Goal: Transaction & Acquisition: Purchase product/service

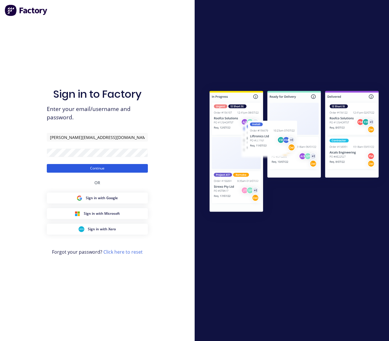
click at [101, 168] on button "Continue" at bounding box center [97, 168] width 101 height 9
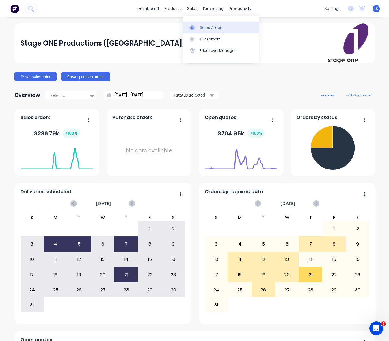
click at [214, 27] on div "Sales Orders" at bounding box center [212, 27] width 24 height 5
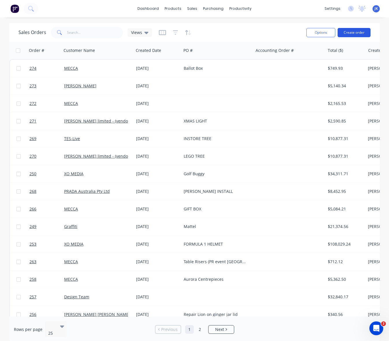
click at [354, 32] on button "Create order" at bounding box center [353, 32] width 33 height 9
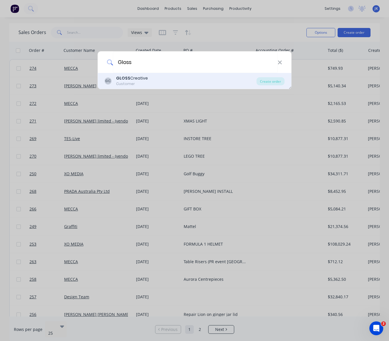
type input "Gloss"
click at [126, 74] on div "GC GLOSS Creative Customer Create order" at bounding box center [195, 81] width 194 height 16
click at [129, 79] on div "GLOSS Creative" at bounding box center [132, 78] width 32 height 6
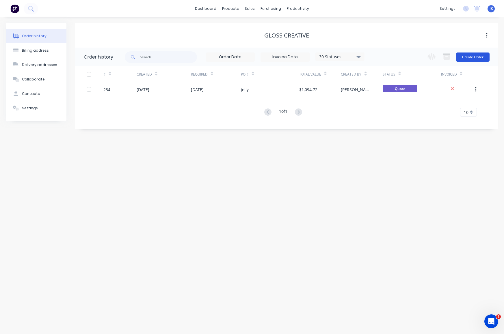
click at [388, 55] on button "Create Order" at bounding box center [472, 57] width 33 height 9
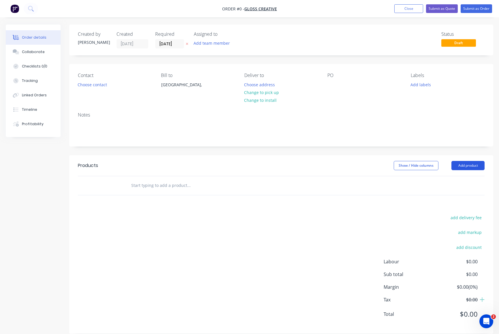
click at [388, 165] on button "Add product" at bounding box center [468, 165] width 33 height 9
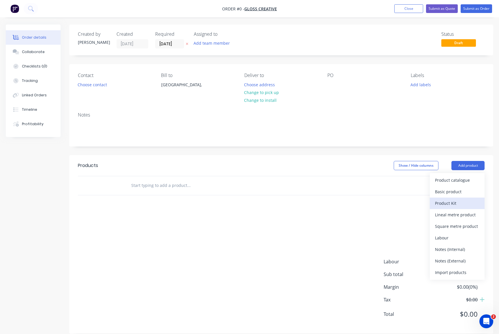
click at [388, 201] on div "Product Kit" at bounding box center [457, 203] width 44 height 8
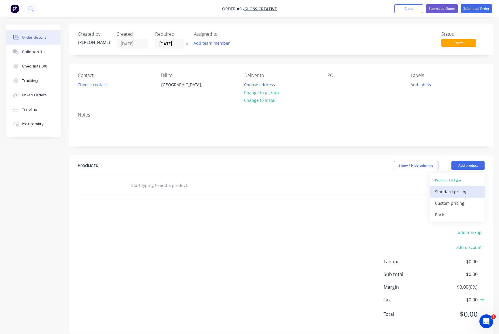
click at [388, 191] on div "Standard pricing" at bounding box center [457, 192] width 44 height 8
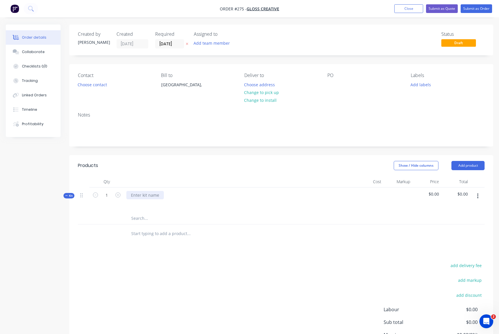
drag, startPoint x: 132, startPoint y: 194, endPoint x: 140, endPoint y: 193, distance: 8.7
click at [132, 194] on div at bounding box center [145, 195] width 38 height 8
click at [388, 164] on button "Add product" at bounding box center [468, 165] width 33 height 9
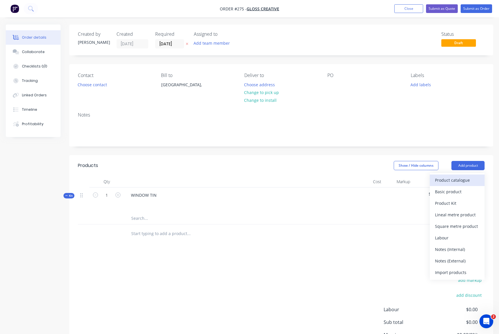
click at [388, 180] on div "Product catalogue" at bounding box center [457, 180] width 44 height 8
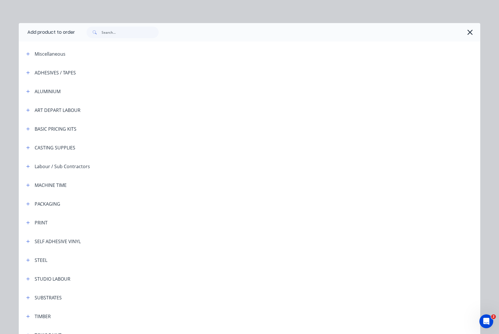
click at [35, 315] on div "TIMBER" at bounding box center [43, 316] width 16 height 7
click at [27, 315] on icon "button" at bounding box center [27, 317] width 3 height 4
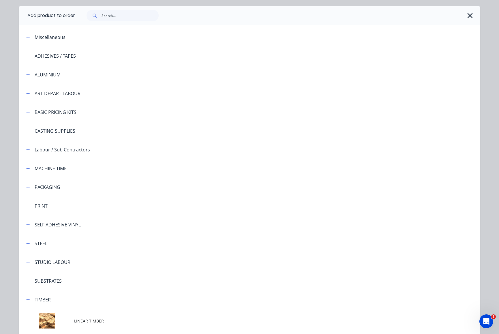
scroll to position [102, 0]
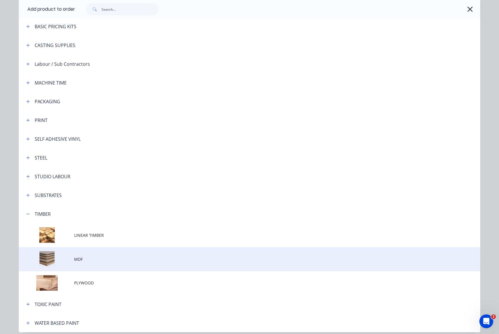
click at [46, 262] on td at bounding box center [46, 259] width 55 height 24
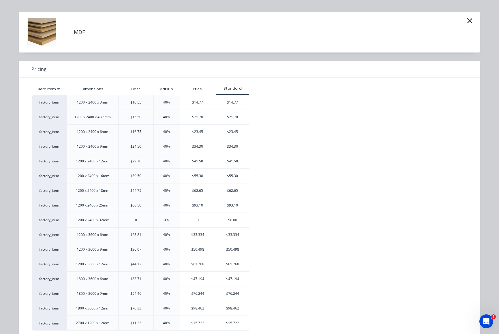
scroll to position [12, 0]
click at [196, 278] on div "$47.194" at bounding box center [198, 278] width 37 height 14
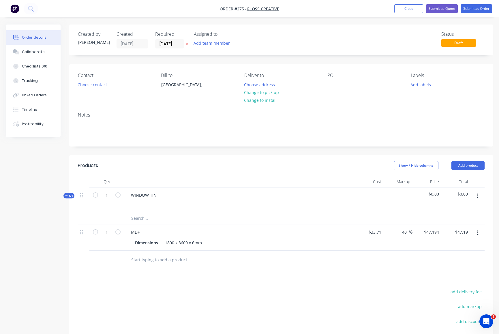
drag, startPoint x: 118, startPoint y: 231, endPoint x: 114, endPoint y: 232, distance: 3.7
click at [118, 231] on icon "button" at bounding box center [117, 231] width 5 height 5
type input "2"
type input "$94.39"
click at [388, 195] on icon "button" at bounding box center [477, 196] width 1 height 6
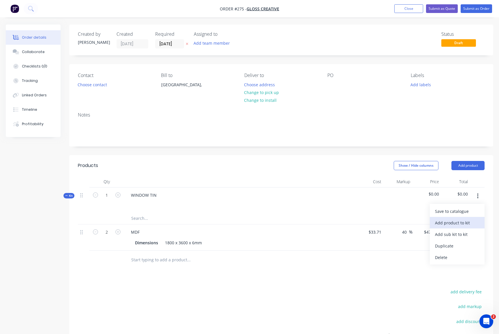
click at [388, 223] on div "Add product to kit" at bounding box center [457, 223] width 44 height 8
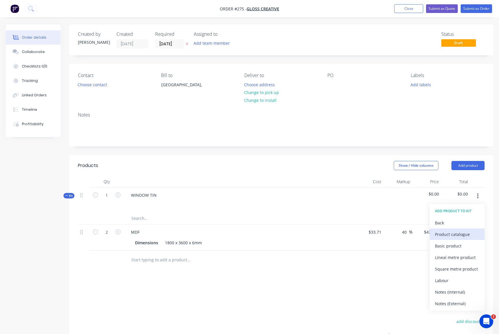
click at [388, 235] on div "Product catalogue" at bounding box center [457, 234] width 44 height 8
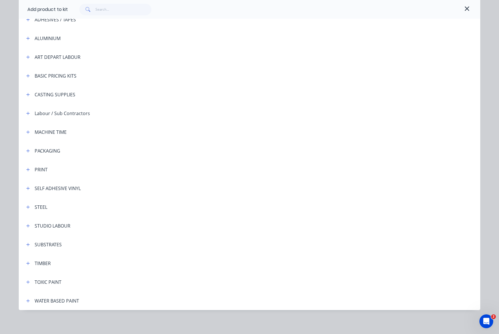
scroll to position [55, 0]
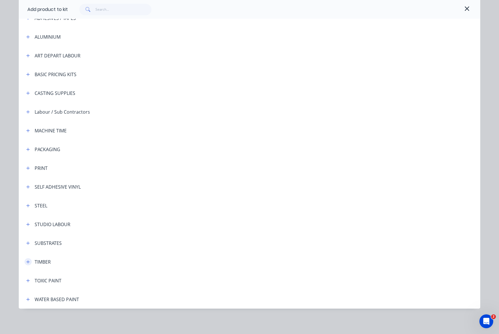
click at [27, 261] on icon "button" at bounding box center [27, 262] width 3 height 4
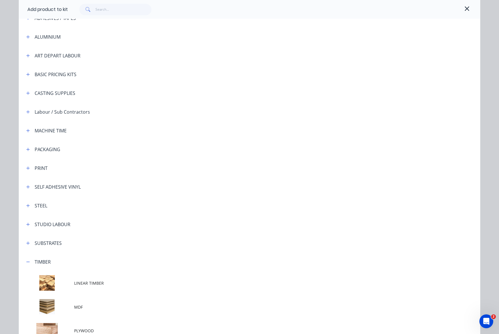
click at [388, 7] on icon "button" at bounding box center [467, 8] width 5 height 7
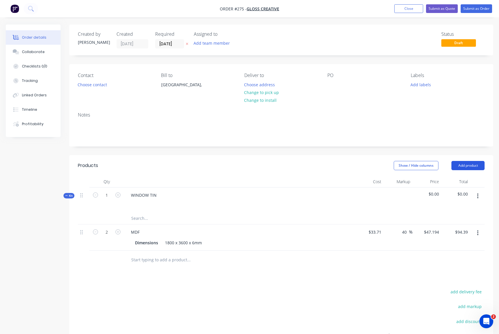
click at [388, 165] on button "Add product" at bounding box center [468, 165] width 33 height 9
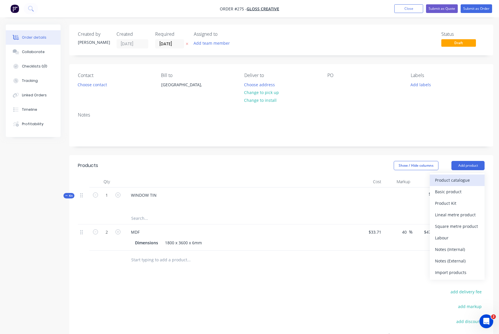
click at [388, 180] on div "Product catalogue" at bounding box center [457, 180] width 44 height 8
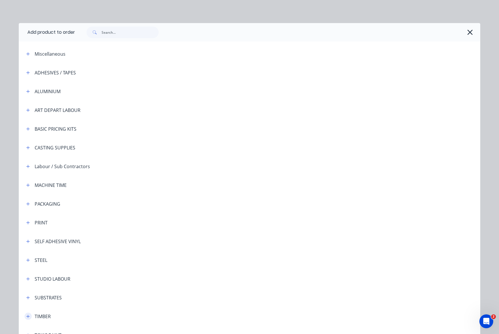
click at [26, 315] on icon "button" at bounding box center [27, 317] width 3 height 4
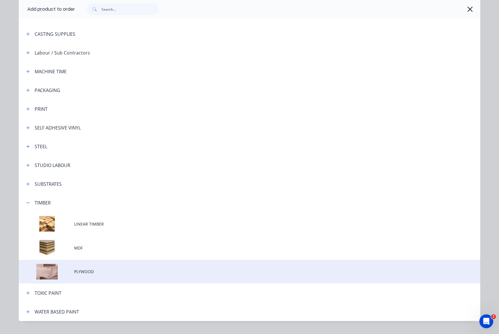
scroll to position [122, 0]
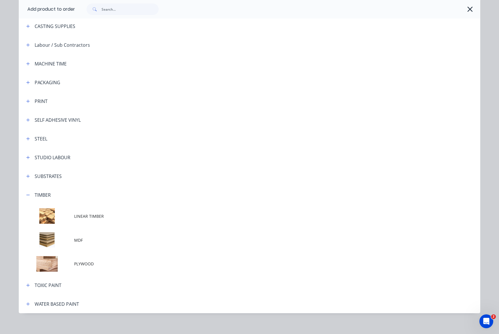
click at [61, 240] on td at bounding box center [46, 240] width 55 height 24
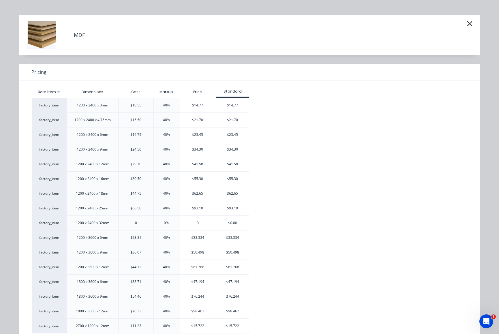
scroll to position [24, 0]
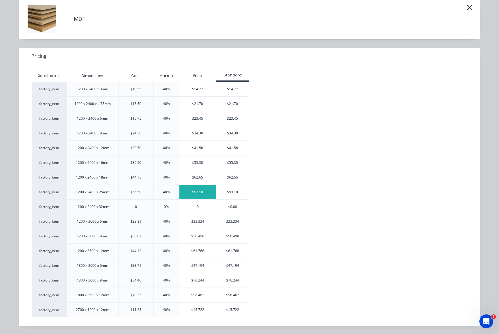
click at [199, 191] on div "$93.10" at bounding box center [198, 192] width 37 height 14
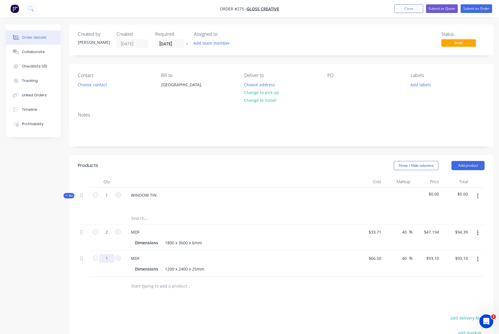
drag, startPoint x: 106, startPoint y: 257, endPoint x: 110, endPoint y: 258, distance: 3.8
click at [110, 200] on input "1" at bounding box center [106, 195] width 15 height 9
type input "0.2"
type input "$18.62"
click at [281, 258] on div "MDF" at bounding box center [239, 258] width 226 height 8
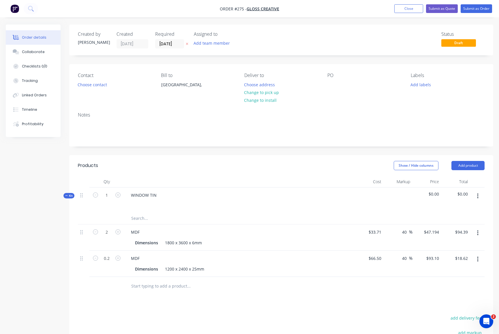
click at [388, 195] on button "button" at bounding box center [478, 196] width 14 height 10
click at [388, 222] on div "Add product to kit" at bounding box center [457, 223] width 44 height 8
click at [388, 236] on div "Product catalogue" at bounding box center [457, 234] width 44 height 8
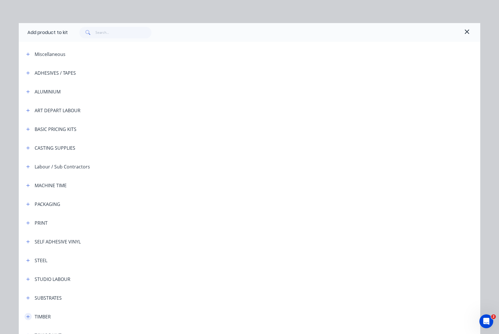
click at [25, 314] on button "button" at bounding box center [28, 316] width 7 height 7
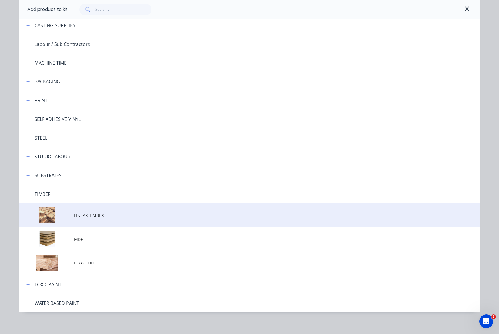
scroll to position [126, 0]
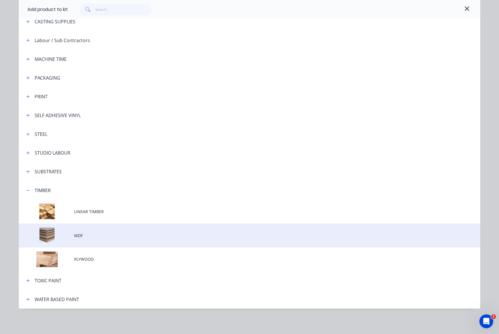
click at [76, 235] on span "MDF" at bounding box center [236, 236] width 325 height 6
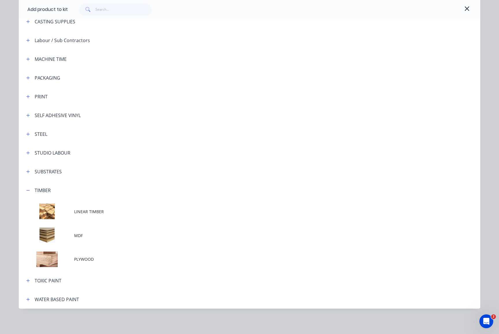
scroll to position [0, 0]
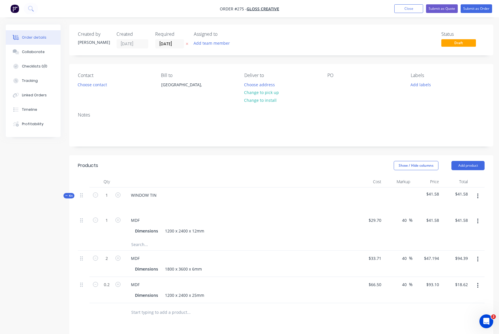
click at [388, 195] on icon "button" at bounding box center [477, 196] width 1 height 6
click at [388, 222] on div "Add product to kit" at bounding box center [457, 223] width 44 height 8
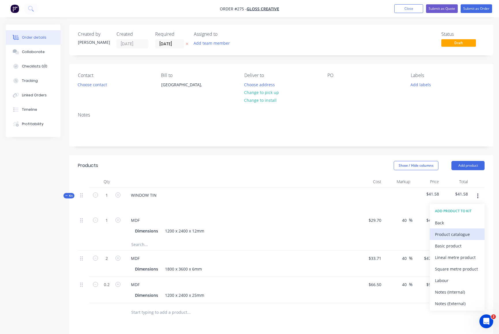
click at [388, 234] on div "Product catalogue" at bounding box center [457, 234] width 44 height 8
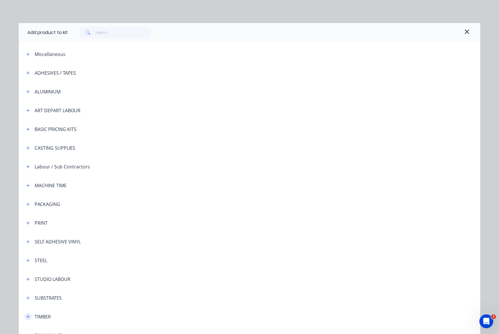
click at [27, 315] on icon "button" at bounding box center [27, 317] width 3 height 4
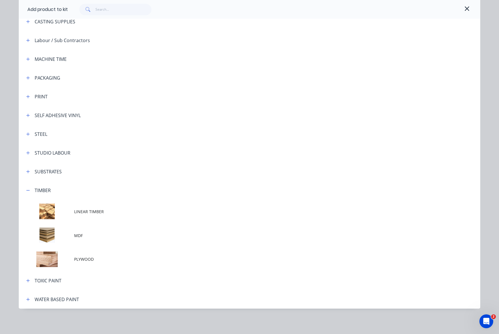
click at [60, 234] on td at bounding box center [46, 236] width 55 height 24
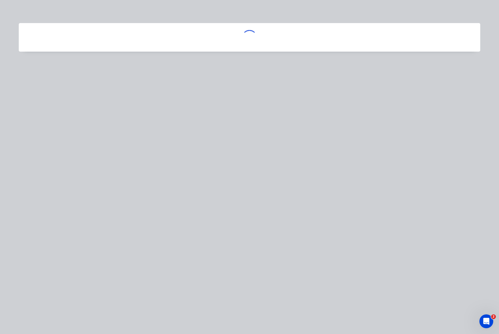
scroll to position [0, 0]
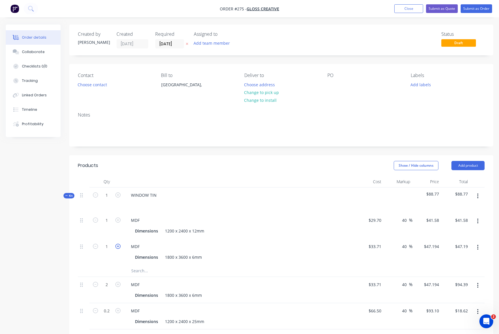
click at [119, 246] on icon "button" at bounding box center [117, 246] width 5 height 5
type input "2"
type input "$94.39"
click at [119, 219] on icon "button" at bounding box center [117, 220] width 5 height 5
type input "2"
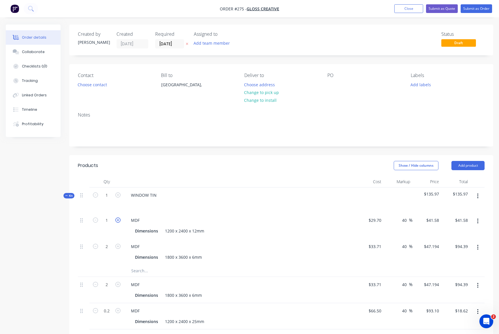
type input "$83.16"
click at [388, 194] on icon "button" at bounding box center [477, 196] width 1 height 6
click at [388, 223] on div "Add product to kit" at bounding box center [457, 223] width 44 height 8
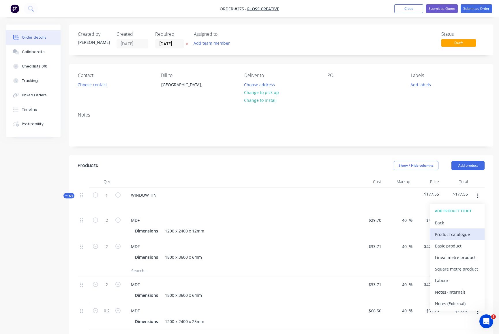
click at [388, 234] on div "Product catalogue" at bounding box center [457, 234] width 44 height 8
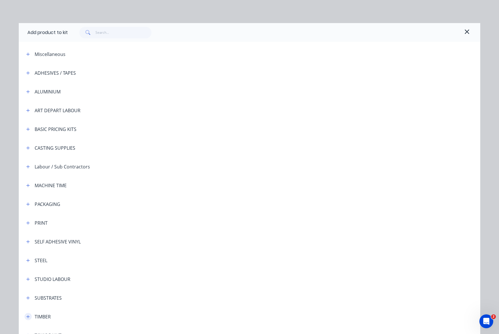
click at [27, 317] on icon "button" at bounding box center [27, 317] width 3 height 4
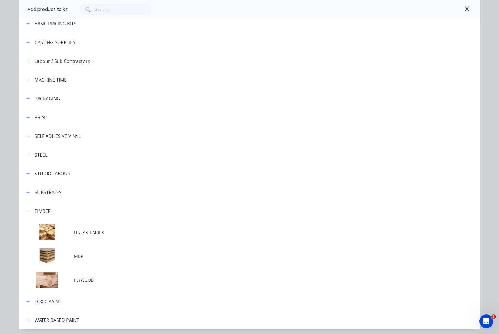
scroll to position [122, 0]
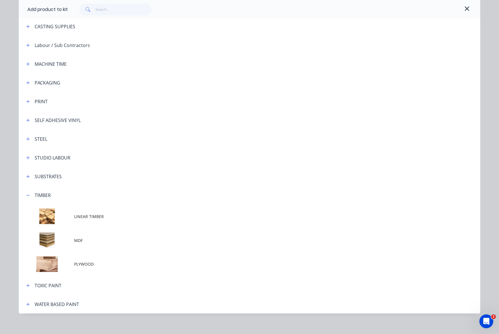
click at [74, 240] on span "MDF" at bounding box center [236, 241] width 325 height 6
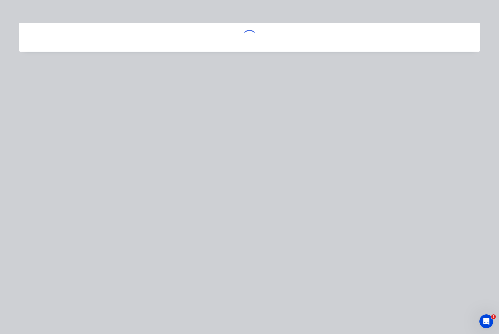
scroll to position [0, 0]
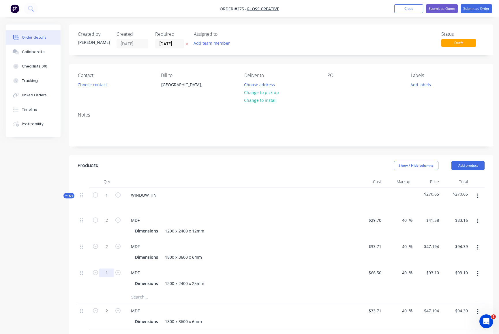
click at [108, 225] on input "1" at bounding box center [106, 220] width 15 height 9
type input "0.2"
type input "$18.62"
click at [262, 253] on div "Dimensions 1800 x 3600 x 6mm" at bounding box center [238, 257] width 211 height 8
click at [388, 195] on button "button" at bounding box center [478, 196] width 14 height 10
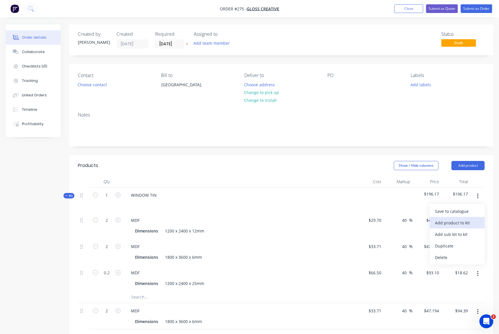
click at [388, 223] on div "Add product to kit" at bounding box center [457, 223] width 44 height 8
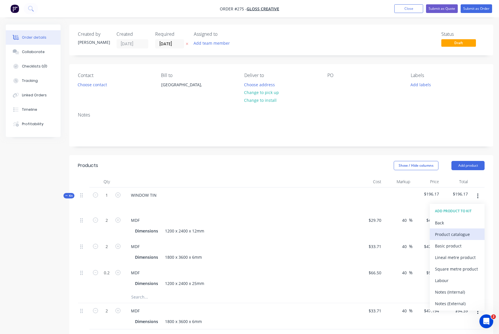
click at [388, 233] on div "Product catalogue" at bounding box center [457, 234] width 44 height 8
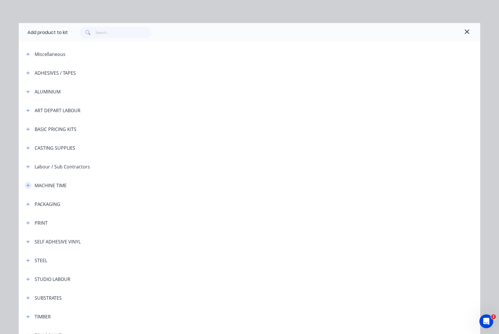
click at [27, 185] on icon "button" at bounding box center [27, 186] width 3 height 4
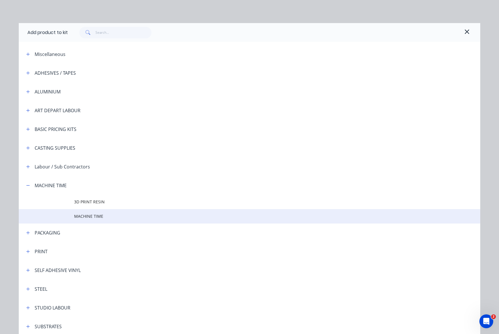
click at [85, 216] on span "MACHINE TIME" at bounding box center [236, 216] width 325 height 6
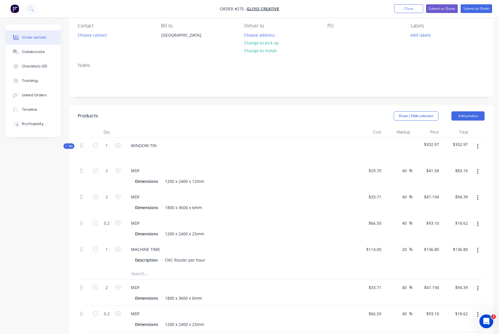
scroll to position [62, 0]
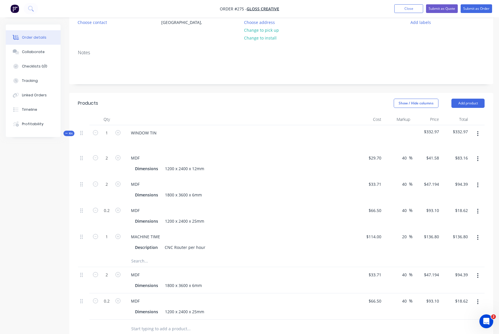
click at [388, 274] on button "button" at bounding box center [478, 276] width 14 height 10
click at [388, 324] on div "Delete" at bounding box center [457, 326] width 44 height 8
click at [388, 275] on icon "button" at bounding box center [477, 276] width 1 height 6
drag, startPoint x: 450, startPoint y: 324, endPoint x: 442, endPoint y: 322, distance: 7.9
click at [388, 324] on div "Delete" at bounding box center [457, 326] width 44 height 8
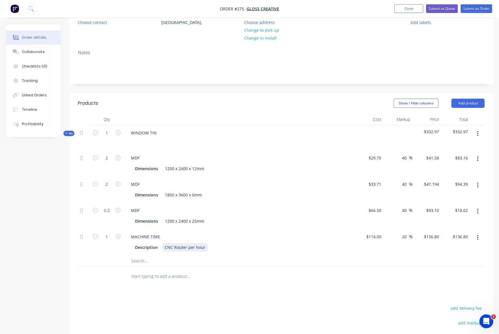
click at [294, 253] on div "MACHINE TIME Description CNC Router per hour" at bounding box center [239, 242] width 231 height 26
drag, startPoint x: 118, startPoint y: 156, endPoint x: 122, endPoint y: 158, distance: 4.5
click at [118, 156] on icon "button" at bounding box center [117, 157] width 5 height 5
type input "3"
type input "$124.74"
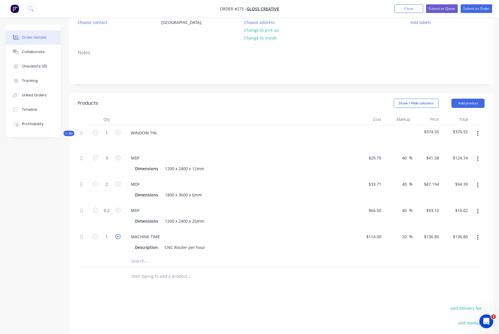
click at [120, 237] on icon "button" at bounding box center [117, 236] width 5 height 5
type input "2"
type input "$273.60"
click at [314, 245] on div "Description CNC Router per hour" at bounding box center [238, 247] width 211 height 8
click at [388, 133] on button "button" at bounding box center [478, 134] width 14 height 10
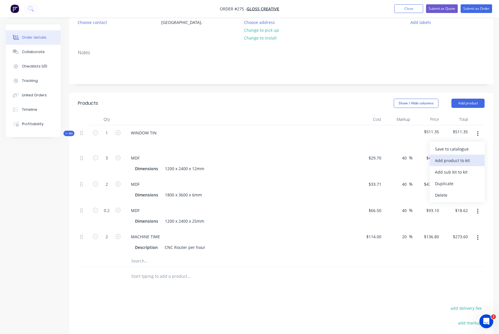
click at [388, 161] on div "Add product to kit" at bounding box center [457, 160] width 44 height 8
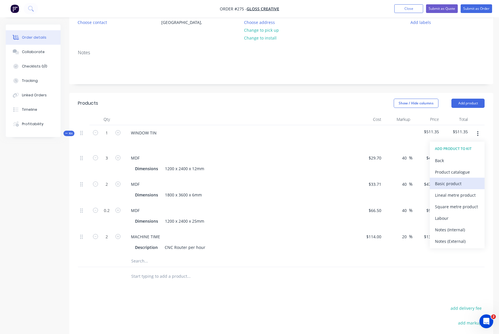
click at [388, 183] on div "Basic product" at bounding box center [457, 184] width 44 height 8
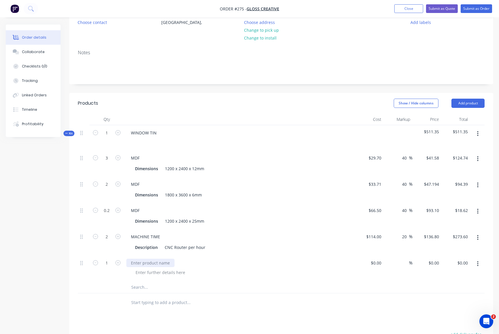
drag, startPoint x: 130, startPoint y: 261, endPoint x: 136, endPoint y: 262, distance: 6.2
click at [130, 261] on div at bounding box center [150, 263] width 48 height 8
drag, startPoint x: 374, startPoint y: 264, endPoint x: 382, endPoint y: 262, distance: 8.2
click at [374, 264] on div at bounding box center [369, 268] width 29 height 26
type input "$100.00"
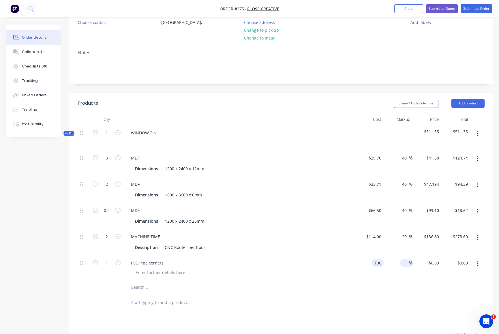
type input "$100.00"
click at [388, 264] on input at bounding box center [406, 263] width 7 height 8
type input "40"
type input "$140.00"
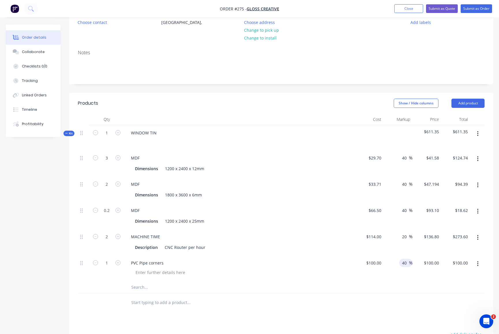
type input "$140.00"
click at [335, 266] on div "PVC Pipe corners" at bounding box center [239, 263] width 226 height 8
click at [388, 133] on button "button" at bounding box center [478, 134] width 14 height 10
click at [388, 161] on div "Add product to kit" at bounding box center [457, 160] width 44 height 8
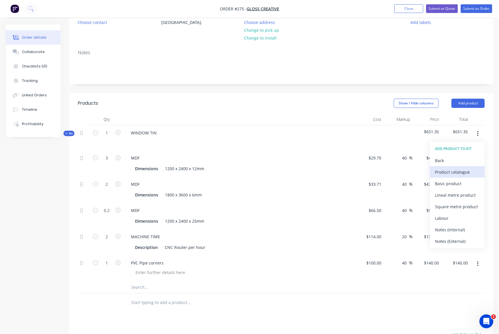
click at [388, 172] on div "Product catalogue" at bounding box center [457, 172] width 44 height 8
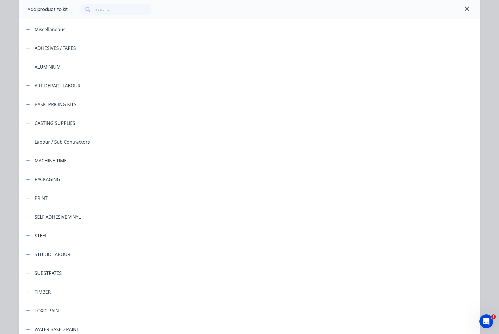
scroll to position [0, 0]
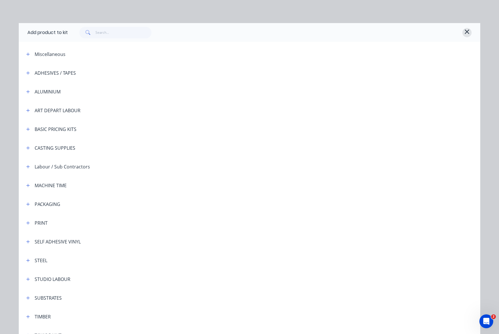
click at [388, 30] on icon "button" at bounding box center [467, 31] width 4 height 4
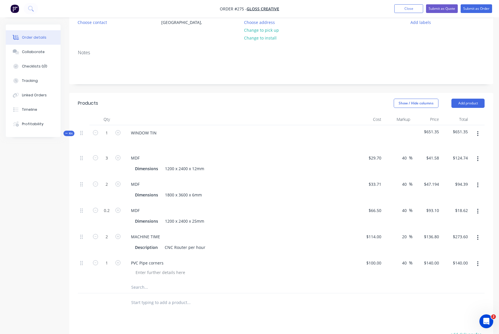
click at [388, 133] on button "button" at bounding box center [478, 134] width 14 height 10
click at [388, 160] on div "Add product to kit" at bounding box center [457, 160] width 44 height 8
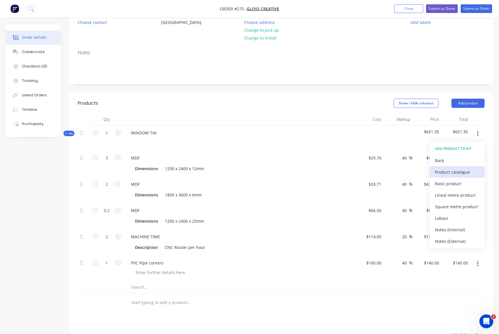
click at [388, 171] on div "Product catalogue" at bounding box center [457, 172] width 44 height 8
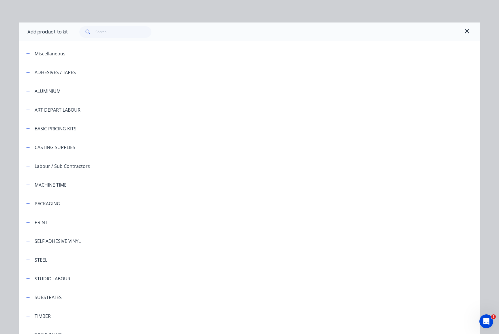
scroll to position [1, 0]
click at [27, 277] on icon "button" at bounding box center [27, 278] width 3 height 4
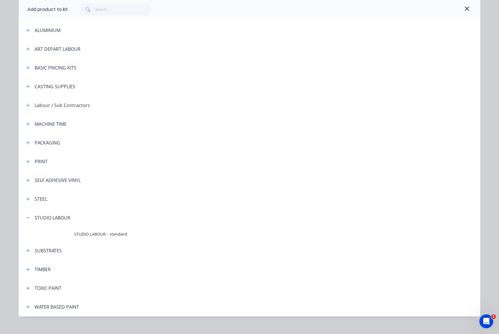
scroll to position [69, 0]
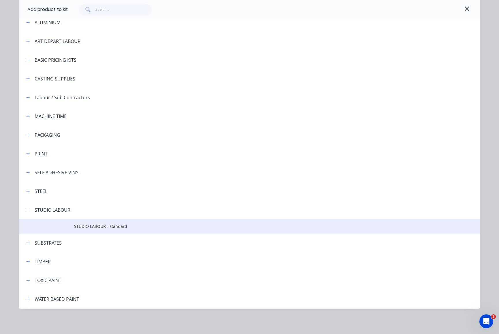
click at [95, 226] on span "STUDIO LABOUR - standard" at bounding box center [236, 226] width 325 height 6
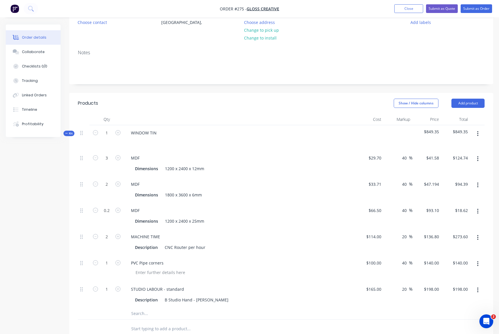
click at [388, 133] on button "button" at bounding box center [478, 134] width 14 height 10
click at [388, 160] on div "Add product to kit" at bounding box center [457, 160] width 44 height 8
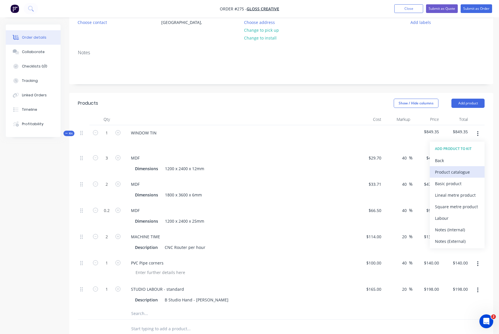
click at [388, 171] on div "Product catalogue" at bounding box center [457, 172] width 44 height 8
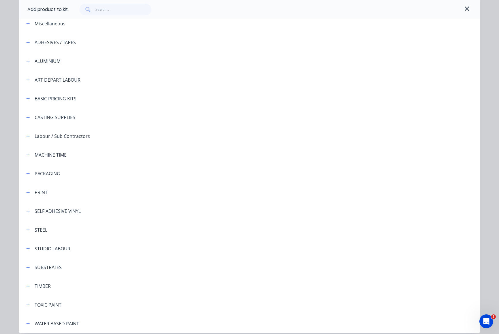
scroll to position [32, 0]
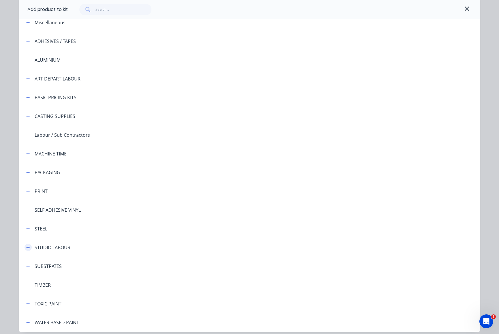
click at [27, 246] on button "button" at bounding box center [28, 247] width 7 height 7
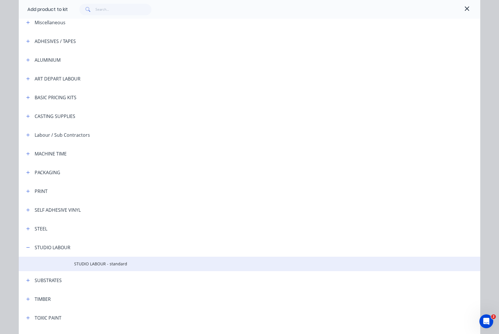
click at [93, 264] on span "STUDIO LABOUR - standard" at bounding box center [236, 264] width 325 height 6
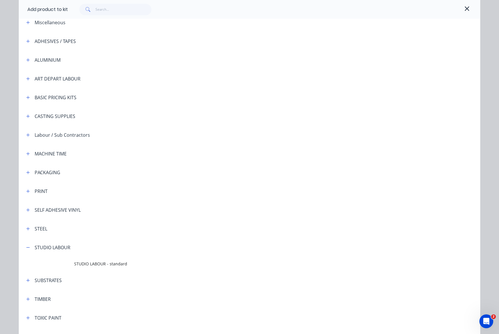
scroll to position [0, 0]
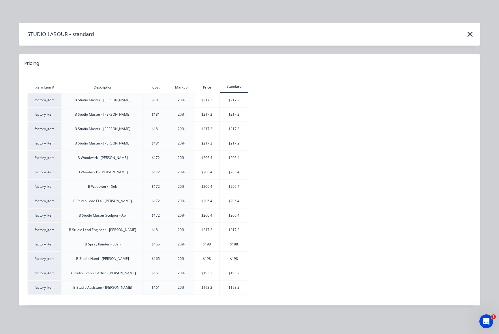
drag, startPoint x: 201, startPoint y: 187, endPoint x: 198, endPoint y: 186, distance: 2.9
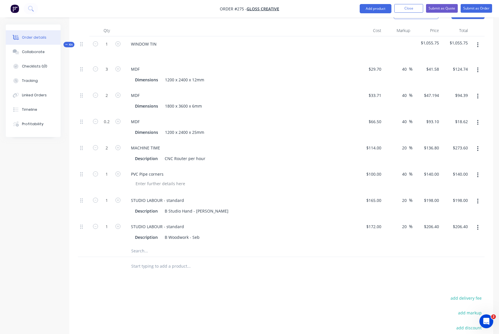
scroll to position [101, 0]
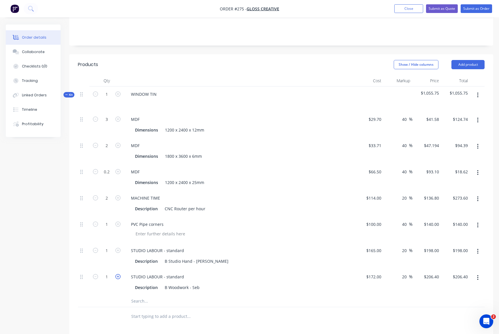
click at [118, 276] on icon "button" at bounding box center [117, 276] width 5 height 5
type input "2"
type input "$412.80"
click at [118, 276] on icon "button" at bounding box center [117, 276] width 5 height 5
type input "3"
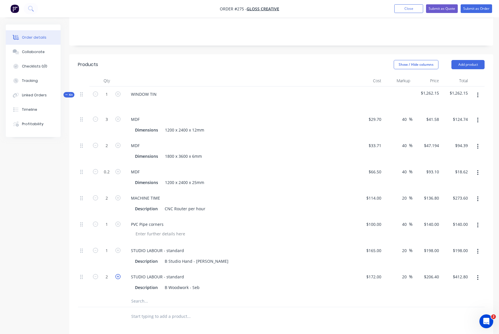
type input "$619.20"
click at [118, 275] on icon "button" at bounding box center [117, 276] width 5 height 5
type input "4"
type input "$825.60"
click at [117, 275] on icon "button" at bounding box center [117, 276] width 5 height 5
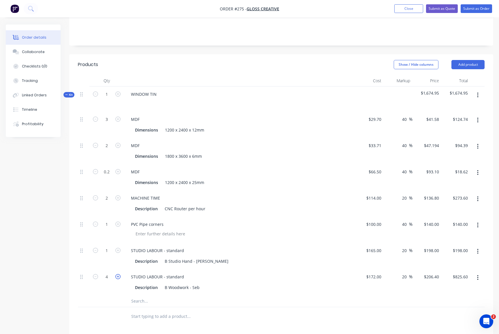
type input "5"
type input "$1,032.00"
click at [118, 275] on icon "button" at bounding box center [117, 276] width 5 height 5
type input "6"
type input "$1,238.40"
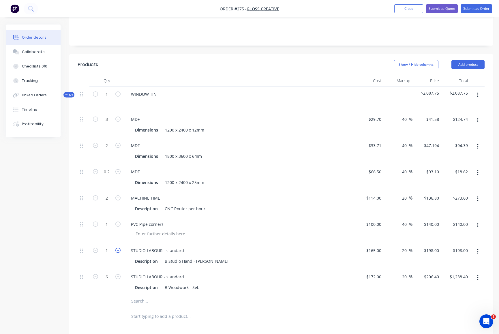
click at [118, 250] on icon "button" at bounding box center [117, 250] width 5 height 5
type input "2"
type input "$396.00"
click at [118, 250] on icon "button" at bounding box center [117, 250] width 5 height 5
type input "3"
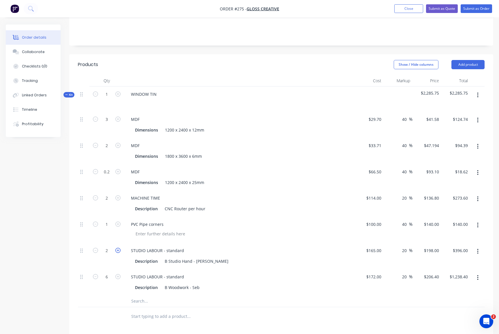
type input "$594.00"
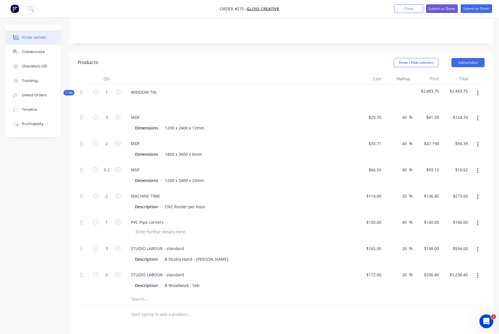
scroll to position [103, 0]
click at [388, 91] on icon "button" at bounding box center [477, 93] width 1 height 6
click at [388, 119] on div "Add product to kit" at bounding box center [457, 119] width 44 height 8
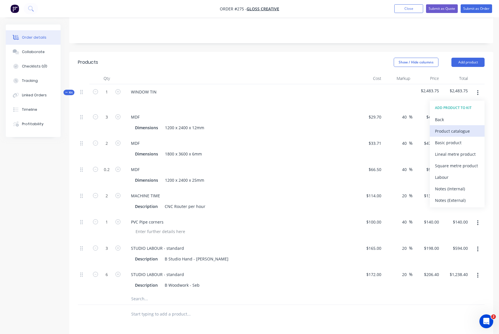
click at [388, 132] on div "Product catalogue" at bounding box center [457, 131] width 44 height 8
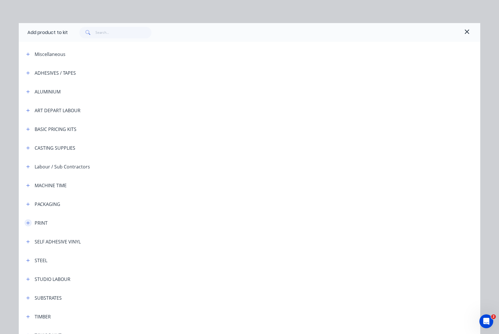
click at [26, 223] on icon "button" at bounding box center [27, 223] width 3 height 4
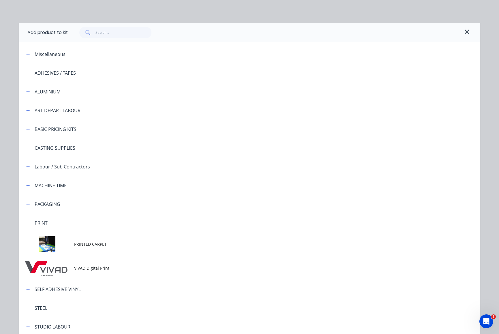
click at [89, 269] on span "VIVAD Digital Print" at bounding box center [236, 268] width 325 height 6
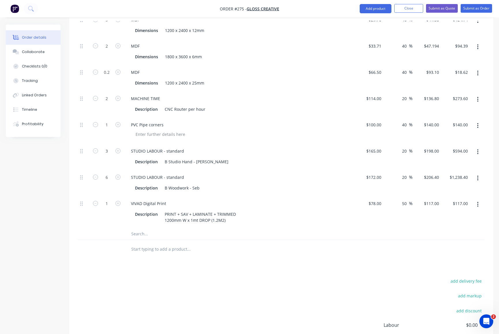
scroll to position [192, 0]
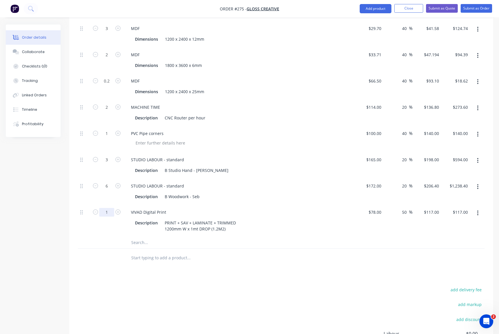
drag, startPoint x: 105, startPoint y: 212, endPoint x: 109, endPoint y: 212, distance: 3.5
click at [109, 33] on input "1" at bounding box center [106, 28] width 15 height 9
type input "10"
type input "$1,170.00"
click at [295, 238] on div at bounding box center [212, 243] width 173 height 12
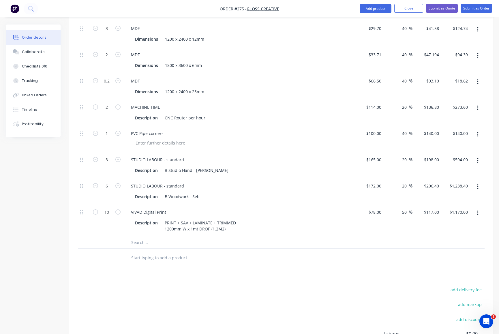
scroll to position [106, 0]
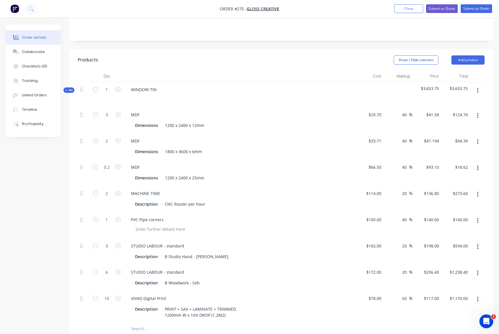
click at [388, 89] on icon "button" at bounding box center [477, 90] width 1 height 6
click at [388, 117] on div "Add product to kit" at bounding box center [457, 117] width 44 height 8
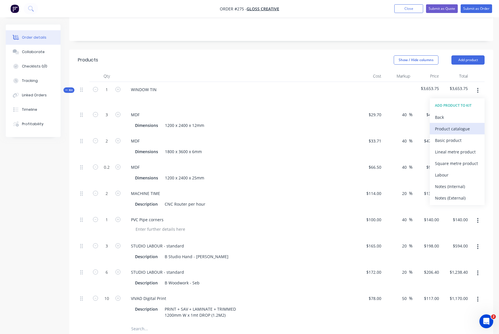
click at [388, 128] on div "Product catalogue" at bounding box center [457, 129] width 44 height 8
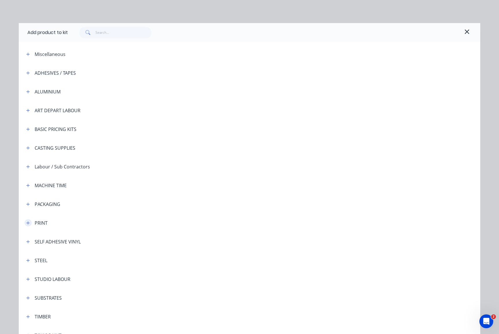
click at [27, 223] on icon "button" at bounding box center [27, 223] width 3 height 4
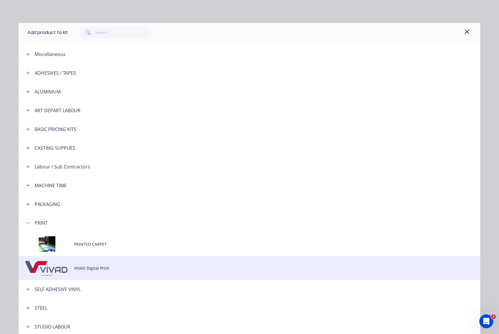
click at [93, 268] on span "VIVAD Digital Print" at bounding box center [236, 268] width 325 height 6
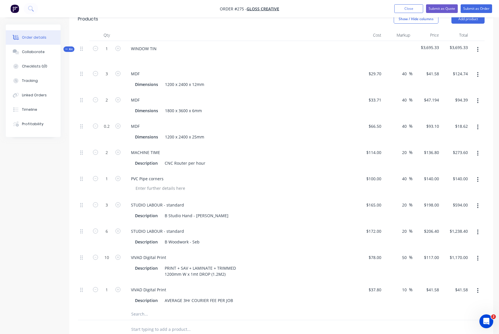
scroll to position [147, 0]
click at [388, 48] on icon "button" at bounding box center [477, 49] width 1 height 6
click at [388, 77] on div "Add product to kit" at bounding box center [457, 76] width 44 height 8
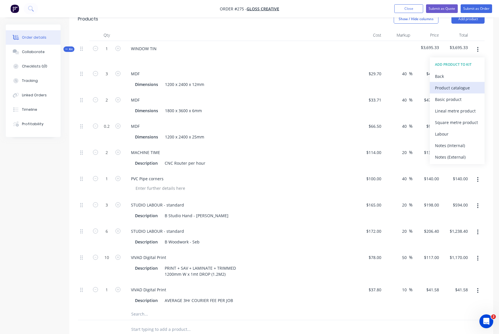
click at [388, 89] on div "Product catalogue" at bounding box center [457, 88] width 44 height 8
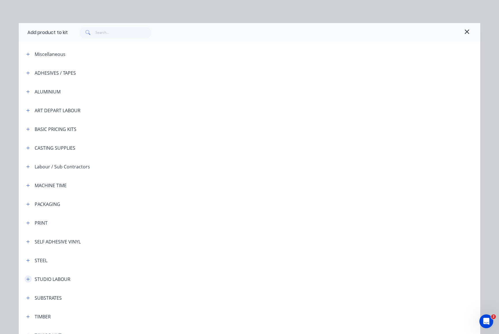
click at [27, 278] on icon "button" at bounding box center [27, 279] width 3 height 4
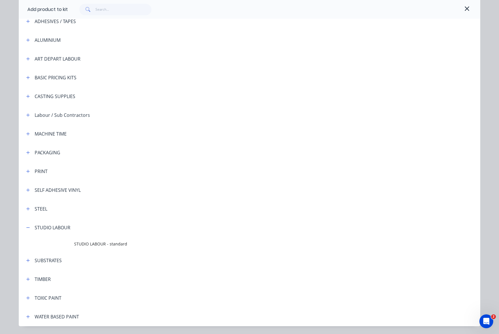
scroll to position [69, 0]
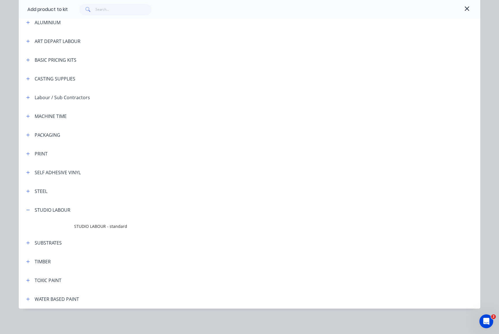
click at [97, 228] on span "STUDIO LABOUR - standard" at bounding box center [236, 226] width 325 height 6
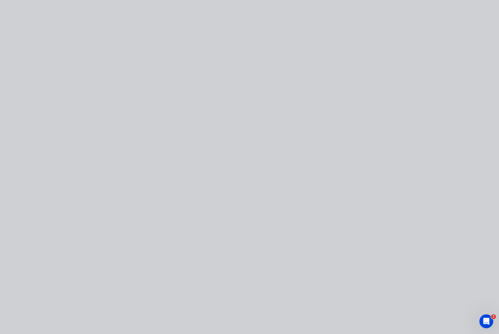
type input "$165.00"
type input "20"
type input "$198.00"
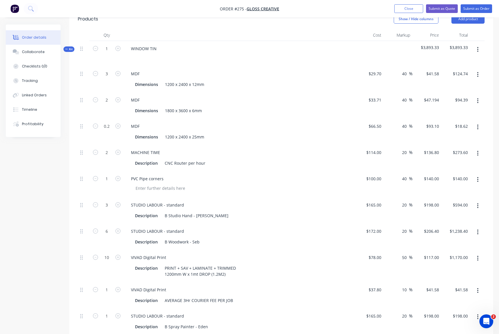
click at [388, 48] on icon "button" at bounding box center [477, 49] width 1 height 5
click at [388, 77] on div "Add product to kit" at bounding box center [457, 76] width 44 height 8
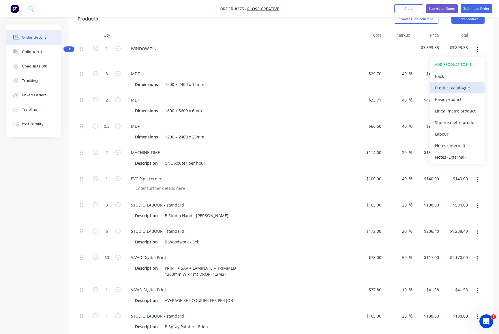
click at [388, 88] on div "Product catalogue" at bounding box center [457, 88] width 44 height 8
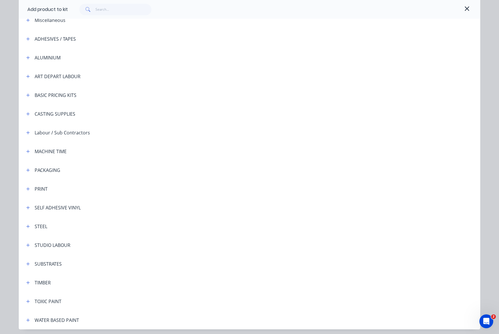
scroll to position [55, 0]
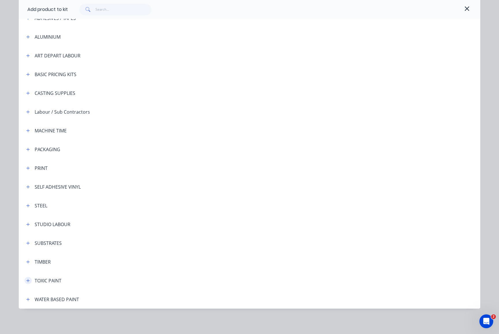
click at [28, 280] on button "button" at bounding box center [28, 280] width 7 height 7
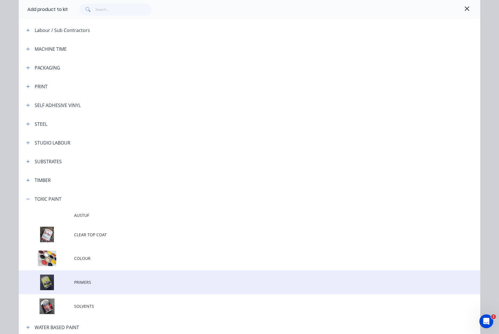
scroll to position [165, 0]
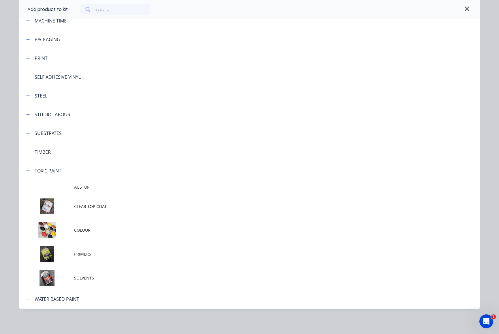
click at [78, 255] on span "PRIMERS" at bounding box center [236, 254] width 325 height 6
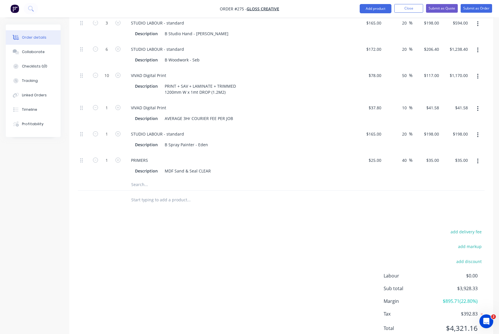
scroll to position [351, 0]
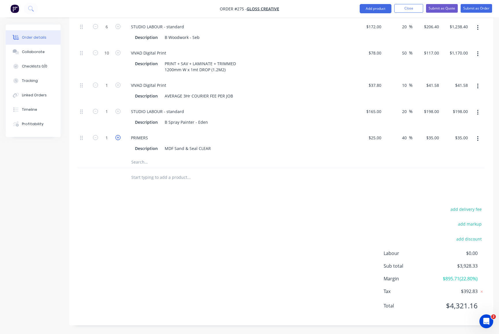
click at [118, 138] on icon "button" at bounding box center [117, 137] width 5 height 5
type input "2"
type input "$70.00"
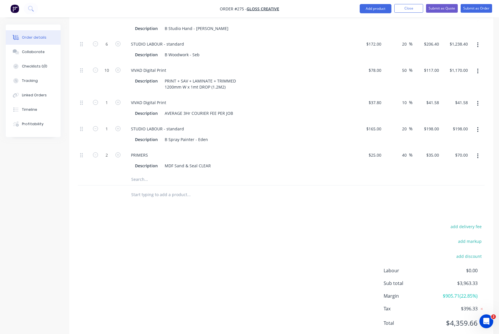
scroll to position [324, 0]
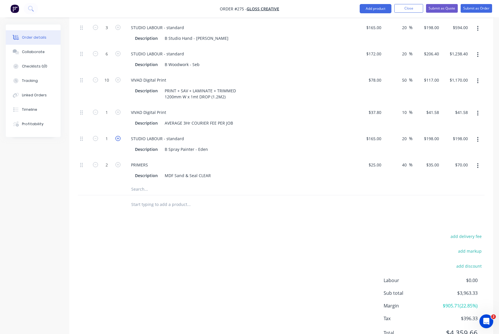
click at [119, 137] on icon "button" at bounding box center [117, 138] width 5 height 5
type input "2"
type input "$396.00"
click at [119, 137] on icon "button" at bounding box center [117, 138] width 5 height 5
type input "3"
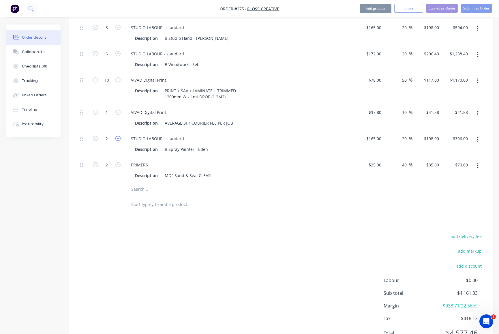
type input "$594.00"
click at [119, 137] on icon "button" at bounding box center [117, 138] width 5 height 5
type input "4"
type input "$792.00"
click at [287, 157] on div "PRIMERS Description MDF Sand & Seal CLEAR" at bounding box center [239, 170] width 231 height 26
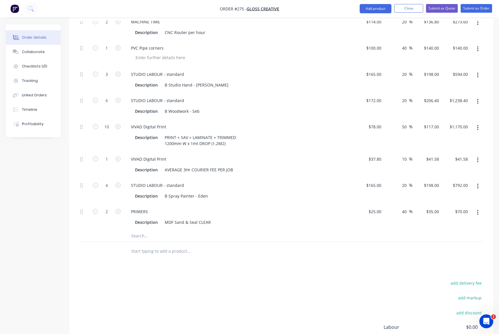
scroll to position [276, 0]
click at [118, 100] on icon "button" at bounding box center [117, 101] width 5 height 5
type input "7"
type input "$1,444.80"
click at [118, 100] on icon "button" at bounding box center [117, 101] width 5 height 5
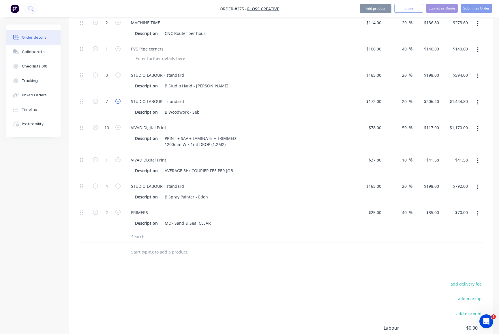
type input "8"
type input "$1,651.20"
click at [330, 214] on div "PRIMERS" at bounding box center [239, 212] width 226 height 8
click at [184, 101] on div "STUDIO LABOUR - standard" at bounding box center [157, 101] width 62 height 8
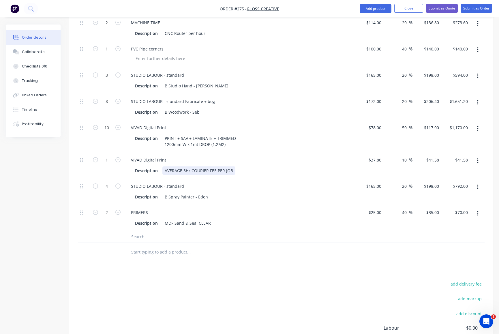
click at [286, 176] on div "VIVAD Digital Print Description AVERAGE 3Hr COURIER FEE PER JOB" at bounding box center [239, 165] width 231 height 26
click at [183, 75] on div "STUDIO LABOUR - standard" at bounding box center [157, 75] width 62 height 8
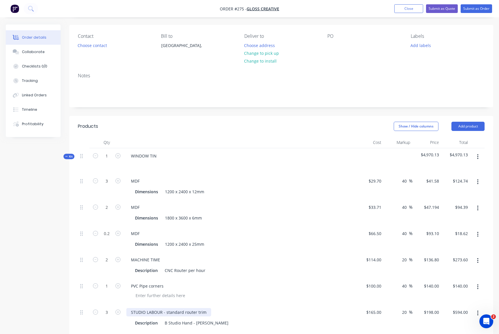
scroll to position [36, 0]
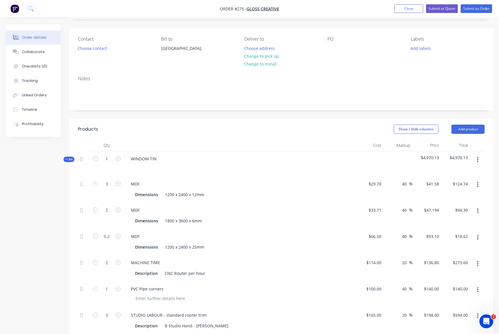
click at [388, 158] on icon "button" at bounding box center [477, 159] width 1 height 5
click at [388, 186] on div "Add product to kit" at bounding box center [457, 186] width 44 height 8
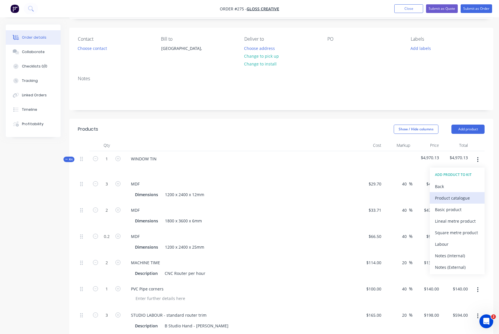
click at [388, 198] on div "Product catalogue" at bounding box center [457, 198] width 44 height 8
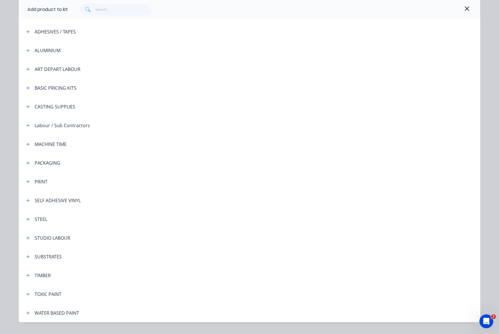
scroll to position [55, 0]
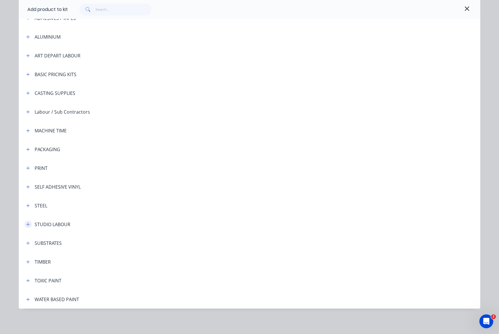
click at [27, 224] on icon "button" at bounding box center [28, 224] width 3 height 3
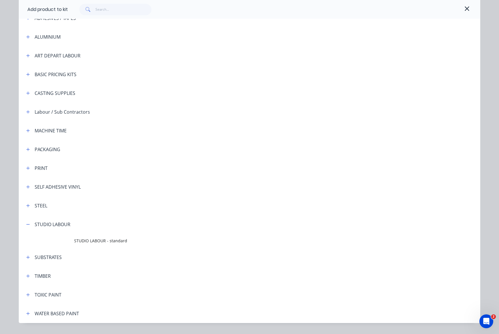
click at [83, 243] on span "STUDIO LABOUR - standard" at bounding box center [236, 241] width 325 height 6
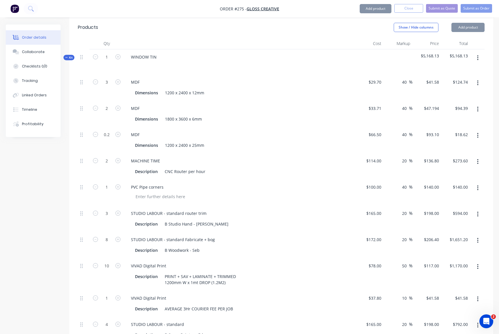
scroll to position [288, 0]
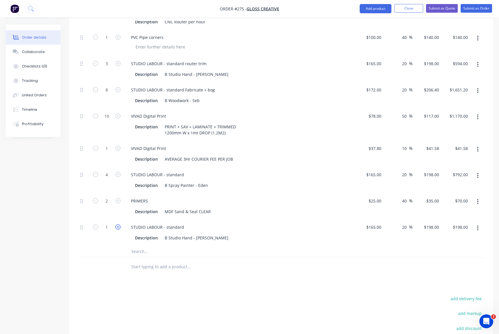
click at [118, 226] on icon "button" at bounding box center [117, 227] width 5 height 5
type input "2"
type input "$396.00"
click at [119, 226] on icon "button" at bounding box center [117, 227] width 5 height 5
type input "3"
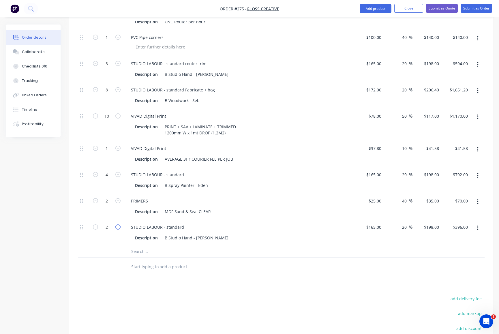
type input "$594.00"
click at [119, 226] on icon "button" at bounding box center [117, 227] width 5 height 5
type input "4"
type input "$792.00"
click at [184, 228] on div "STUDIO LABOUR - standard" at bounding box center [157, 227] width 62 height 8
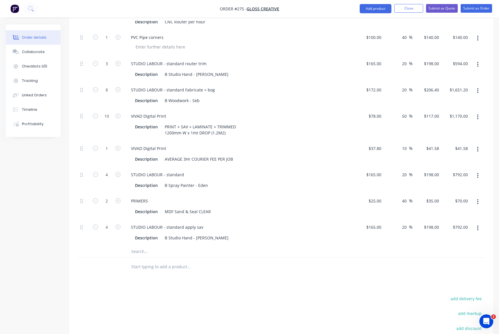
click at [227, 260] on div at bounding box center [228, 267] width 208 height 19
drag, startPoint x: 183, startPoint y: 228, endPoint x: 220, endPoint y: 227, distance: 36.4
click at [220, 227] on div "STUDIO LABOUR - standard apply sav" at bounding box center [239, 227] width 226 height 8
click at [243, 261] on input "text" at bounding box center [188, 267] width 115 height 12
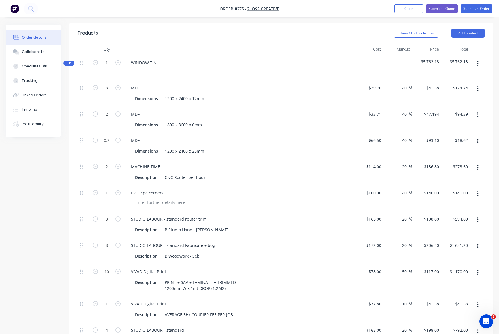
scroll to position [102, 0]
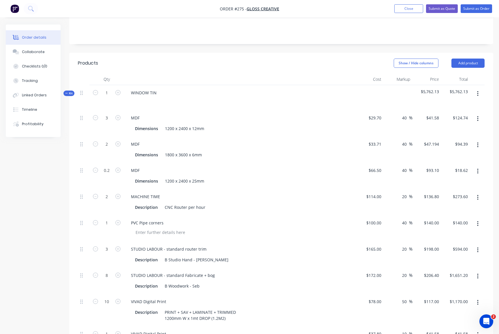
click at [388, 93] on icon "button" at bounding box center [477, 93] width 1 height 5
click at [388, 120] on div "Add product to kit" at bounding box center [457, 120] width 44 height 8
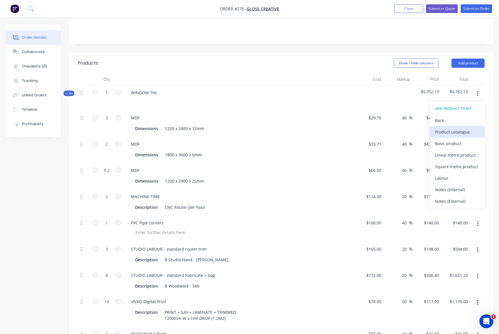
click at [388, 133] on div "Product catalogue" at bounding box center [457, 132] width 44 height 8
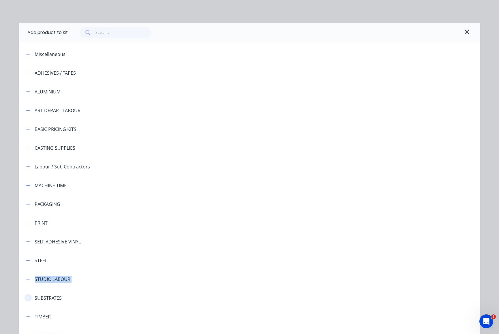
click at [27, 297] on div "Miscellaneous ADHESIVES / TAPES ALUMINIUM ART DEPART LABOUR BASIC PRICING KITS …" at bounding box center [250, 204] width 462 height 319
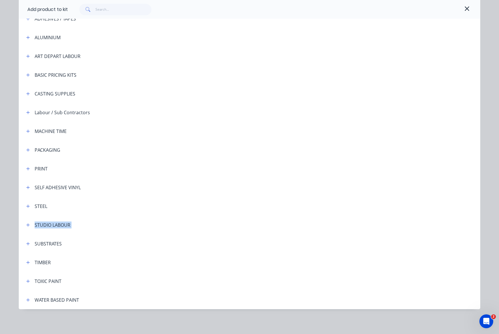
scroll to position [55, 0]
click at [26, 280] on icon "button" at bounding box center [27, 281] width 3 height 4
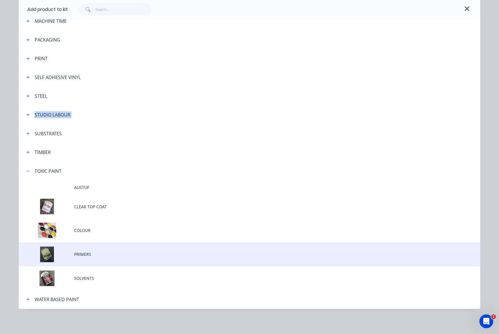
scroll to position [165, 0]
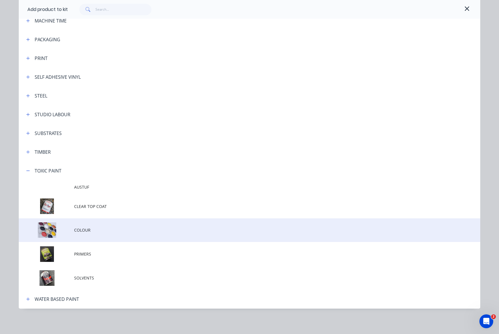
click at [77, 231] on span "COLOUR" at bounding box center [236, 230] width 325 height 6
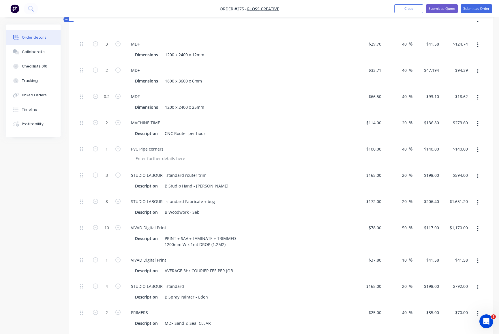
scroll to position [79, 0]
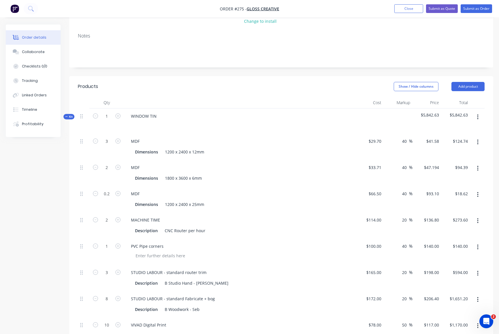
click at [388, 117] on icon "button" at bounding box center [477, 117] width 1 height 5
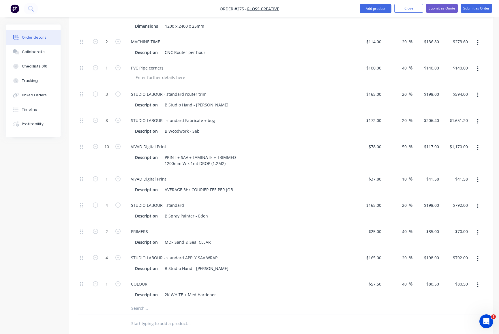
scroll to position [326, 0]
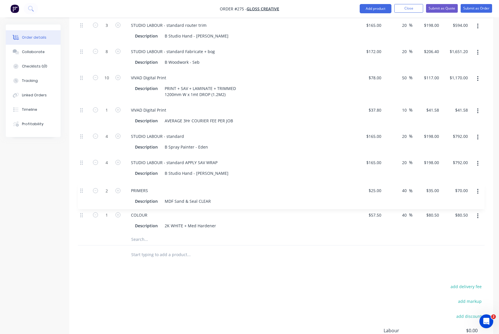
drag, startPoint x: 81, startPoint y: 162, endPoint x: 81, endPoint y: 192, distance: 30.0
click at [81, 192] on div "3 MDF Dimensions 1200 x 2400 x 12mm $29.70 $29.70 40 40 % $41.58 $41.58 $124.74…" at bounding box center [281, 59] width 407 height 347
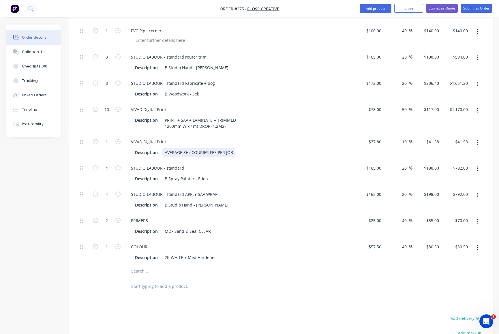
scroll to position [283, 0]
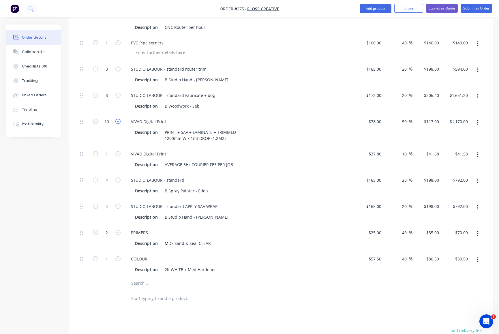
click at [118, 121] on icon "button" at bounding box center [117, 121] width 5 height 5
type input "11"
type input "$1,287.00"
click at [118, 120] on icon "button" at bounding box center [117, 121] width 5 height 5
type input "12"
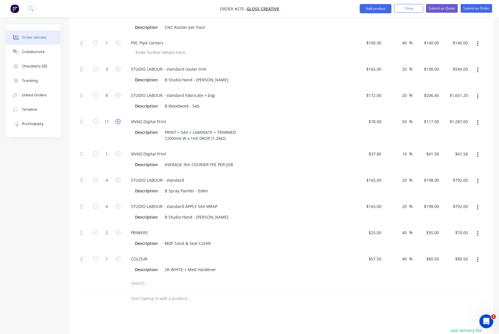
type input "$1,404.00"
click at [118, 120] on icon "button" at bounding box center [117, 121] width 5 height 5
type input "13"
type input "$1,521.00"
drag, startPoint x: 104, startPoint y: 122, endPoint x: 110, endPoint y: 122, distance: 5.8
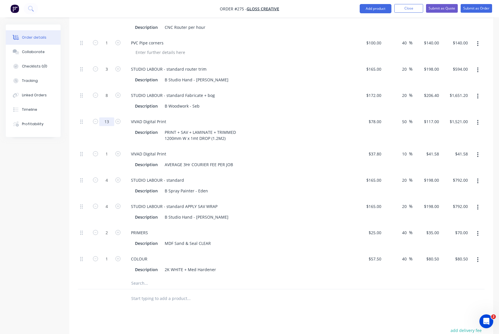
type input "4"
type input "$468.00"
click at [280, 101] on div "STUDIO LABOUR - standard Fabricate + bog Description B Woodwork - Seb" at bounding box center [239, 101] width 231 height 26
click at [119, 258] on icon "button" at bounding box center [117, 258] width 5 height 5
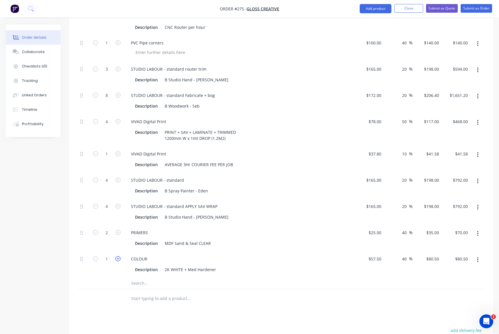
type input "2"
type input "$161.00"
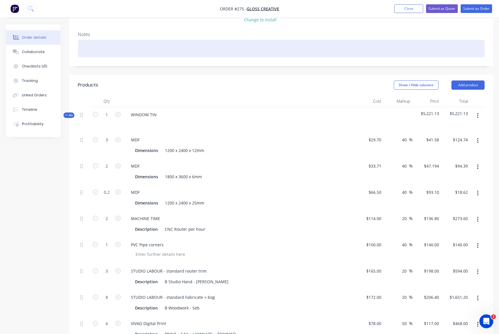
scroll to position [0, 0]
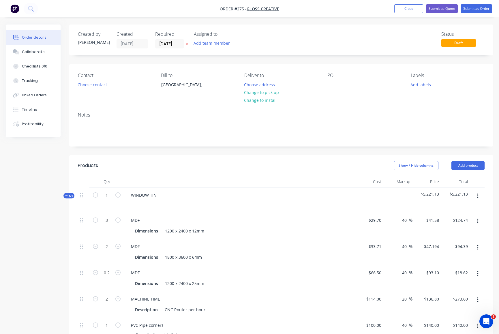
click at [388, 196] on icon "button" at bounding box center [477, 196] width 1 height 5
click at [388, 223] on div "Add product to kit" at bounding box center [457, 223] width 44 height 8
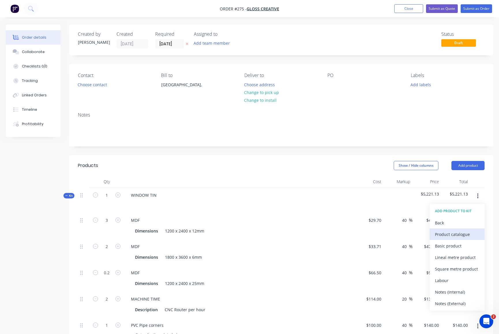
click at [388, 234] on div "Product catalogue" at bounding box center [457, 234] width 44 height 8
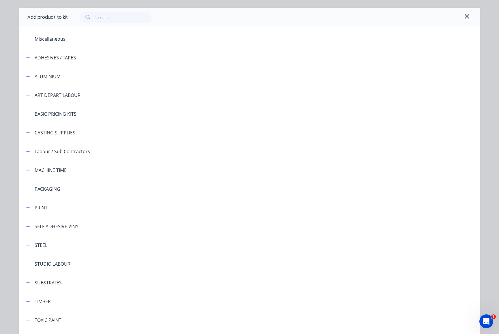
scroll to position [15, 0]
click at [28, 320] on button "button" at bounding box center [28, 320] width 7 height 7
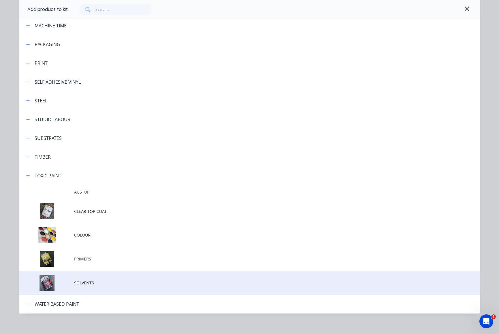
scroll to position [163, 0]
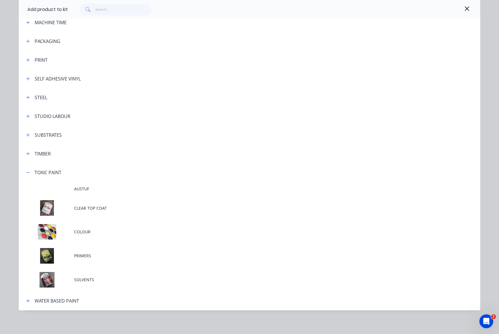
click at [79, 254] on span "PRIMERS" at bounding box center [236, 256] width 325 height 6
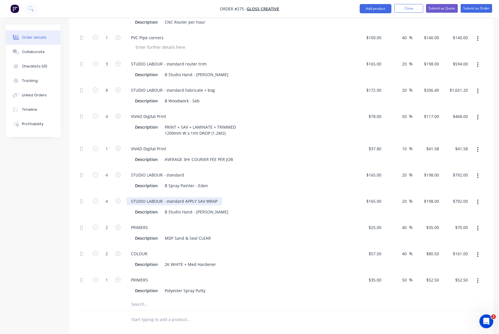
scroll to position [430, 0]
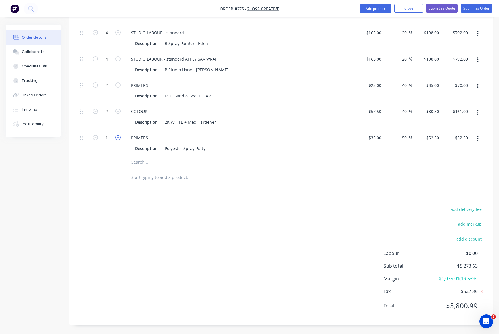
click at [117, 137] on icon "button" at bounding box center [117, 137] width 5 height 5
type input "2"
type input "$105.00"
click at [117, 137] on icon "button" at bounding box center [117, 137] width 5 height 5
type input "3"
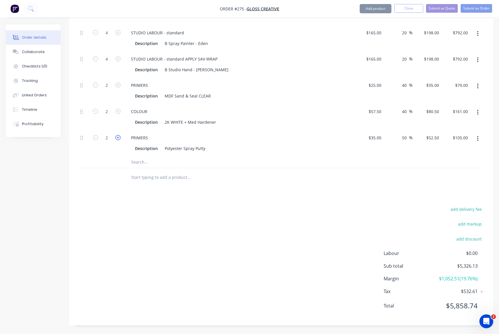
type input "$157.50"
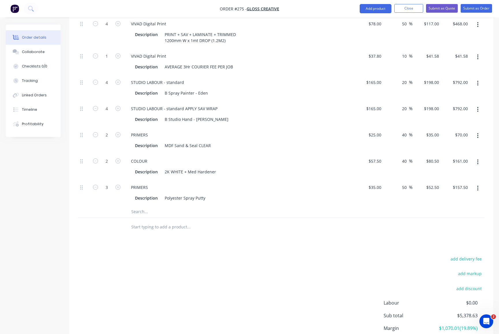
scroll to position [379, 0]
type input "1"
type input "$35.00"
click at [148, 136] on div "PRIMERS" at bounding box center [139, 136] width 26 height 8
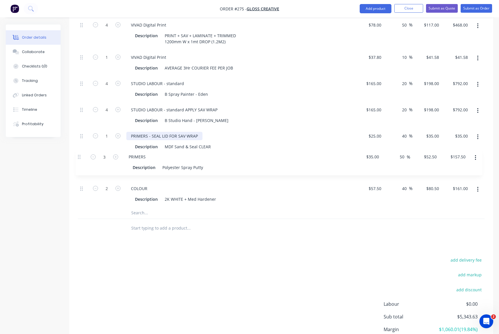
drag, startPoint x: 80, startPoint y: 190, endPoint x: 78, endPoint y: 155, distance: 34.7
click at [78, 155] on div "3 MDF Dimensions 1200 x 2400 x 12mm $29.70 $29.70 40 40 % $41.58 $41.58 $124.74…" at bounding box center [281, 20] width 407 height 374
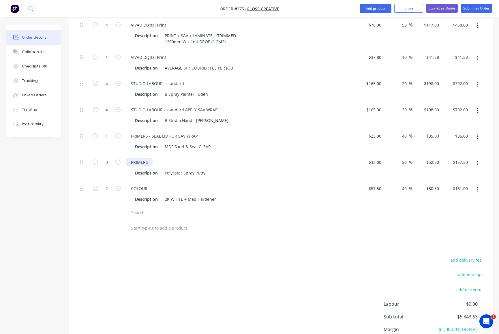
click at [149, 162] on div "PRIMERS" at bounding box center [139, 162] width 26 height 8
click at [185, 162] on div "PRIMERS PREP TIN FOR 2 POACK" at bounding box center [162, 162] width 72 height 8
click at [169, 179] on div "PRIMERS PREP TIN FOR 2 PACK Description Polyester Spray Putty" at bounding box center [239, 168] width 231 height 26
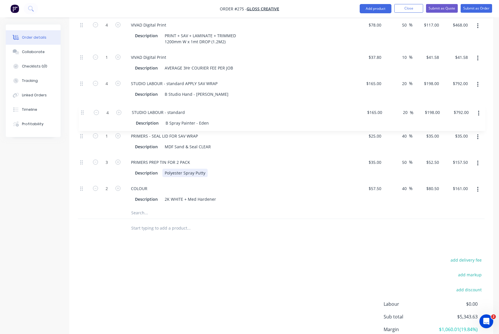
drag, startPoint x: 81, startPoint y: 84, endPoint x: 82, endPoint y: 114, distance: 30.0
click at [82, 114] on div "3 MDF Dimensions 1200 x 2400 x 12mm $29.70 $29.70 40 40 % $41.58 $41.58 $124.74…" at bounding box center [281, 20] width 407 height 374
click at [119, 109] on icon "button" at bounding box center [117, 109] width 5 height 5
type input "5"
type input "$990.00"
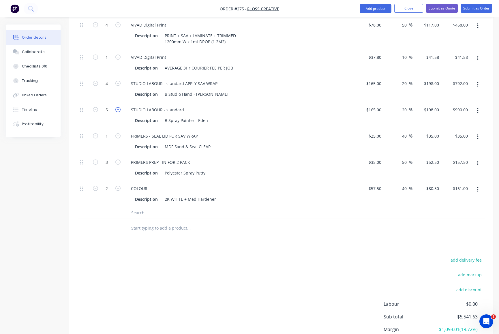
click at [119, 109] on icon "button" at bounding box center [117, 109] width 5 height 5
type input "6"
type input "$1,188.00"
click at [119, 109] on icon "button" at bounding box center [117, 109] width 5 height 5
type input "7"
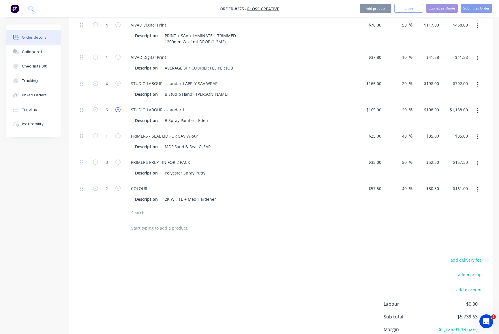
type input "$1,386.00"
type input "7.5"
type input "$1,485.00"
click at [297, 173] on div "Description Polyester Spray Putty" at bounding box center [238, 173] width 211 height 8
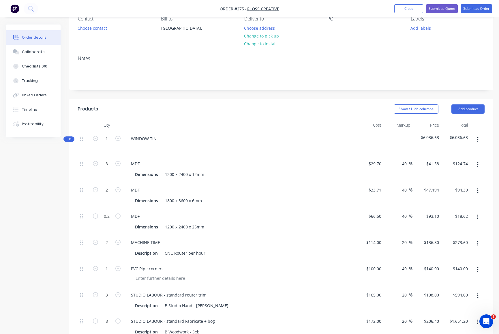
scroll to position [57, 0]
click at [388, 107] on button "Add product" at bounding box center [468, 108] width 33 height 9
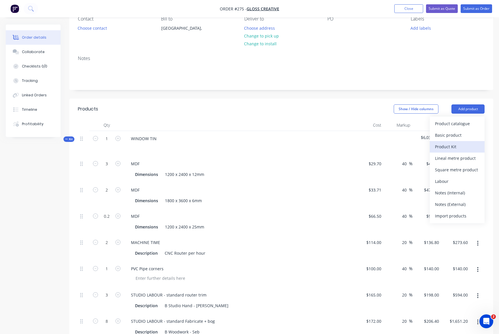
click at [388, 146] on div "Product Kit" at bounding box center [457, 147] width 44 height 8
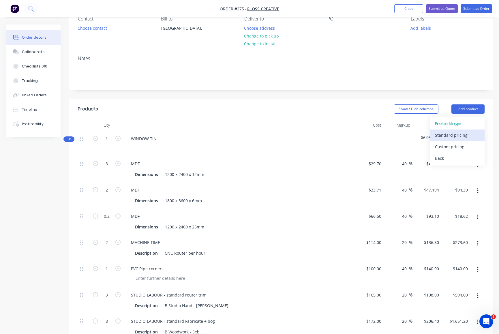
click at [388, 135] on div "Standard pricing" at bounding box center [457, 135] width 44 height 8
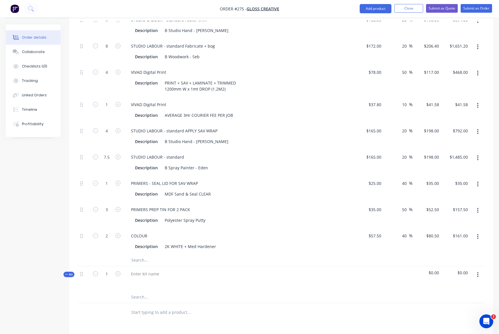
scroll to position [400, 0]
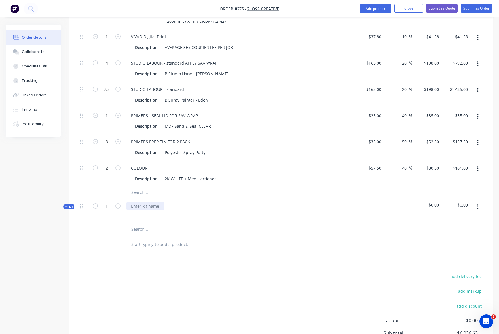
click at [141, 205] on div at bounding box center [145, 206] width 38 height 8
click at [388, 207] on icon "button" at bounding box center [477, 207] width 1 height 5
click at [388, 233] on div "Add product to kit" at bounding box center [457, 234] width 44 height 8
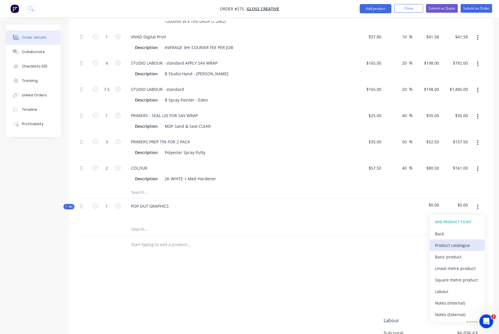
click at [388, 245] on div "Product catalogue" at bounding box center [457, 245] width 44 height 8
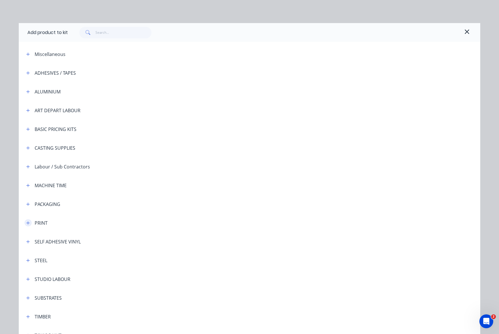
click at [26, 222] on icon "button" at bounding box center [27, 223] width 3 height 4
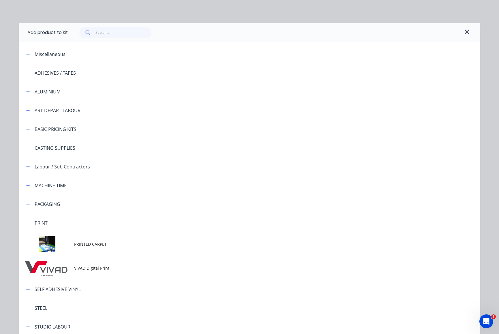
click at [83, 268] on span "VIVAD Digital Print" at bounding box center [236, 268] width 325 height 6
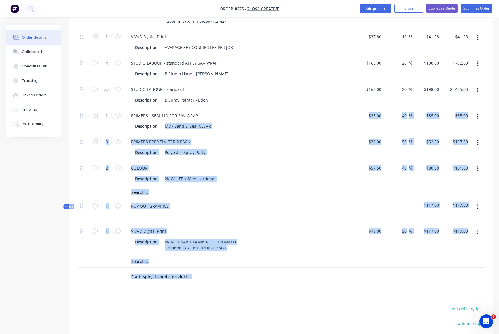
click at [266, 280] on div at bounding box center [212, 277] width 173 height 12
click at [276, 249] on div "Description PRINT + SAV + LAMINATE + TRIMMED 1200mm W x 1mt DROP (1.2M2)" at bounding box center [238, 245] width 211 height 14
click at [280, 206] on div "POP OUT GRAPHICS" at bounding box center [239, 211] width 231 height 25
click at [257, 184] on div "COLOUR Description 2K WHITE + Med Hardener" at bounding box center [239, 173] width 231 height 26
click at [202, 216] on div at bounding box center [239, 214] width 226 height 8
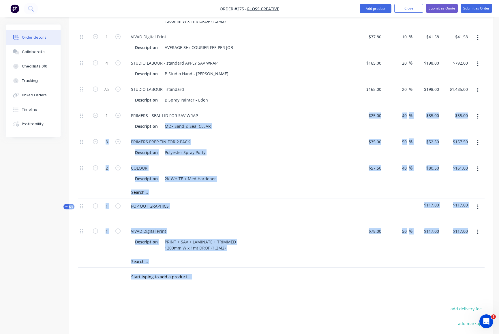
click at [339, 292] on div "Products Show / Hide columns Add product Qty Cost Markup Price Total Kit 1 WIND…" at bounding box center [281, 91] width 424 height 670
drag, startPoint x: 315, startPoint y: 296, endPoint x: 311, endPoint y: 293, distance: 5.3
click at [314, 296] on div "Products Show / Hide columns Add product Qty Cost Markup Price Total Kit 1 WIND…" at bounding box center [281, 91] width 424 height 670
click at [243, 148] on div "Description Polyester Spray Putty" at bounding box center [239, 152] width 226 height 10
click at [75, 271] on div "Qty Cost Markup Price Total Kit 1 WINDOW TIN $6,036.63 $6,036.63 3 MDF Dimensio…" at bounding box center [281, 31] width 424 height 510
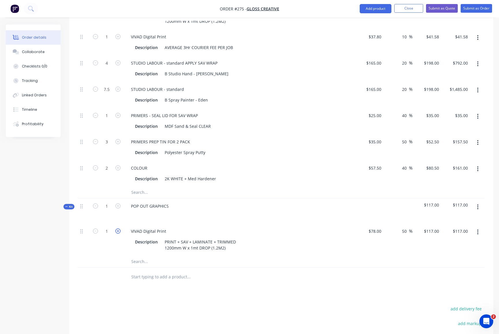
click at [118, 230] on icon "button" at bounding box center [117, 231] width 5 height 5
type input "2"
type input "$234.00"
click at [118, 230] on icon "button" at bounding box center [117, 231] width 5 height 5
type input "3"
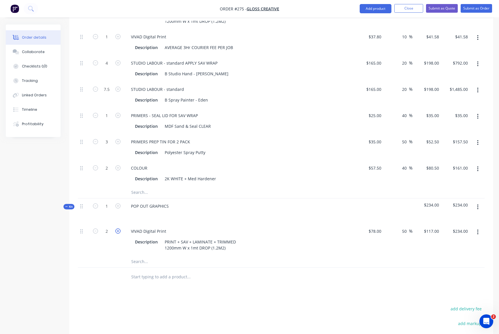
type input "$351.00"
click at [118, 230] on icon "button" at bounding box center [117, 231] width 5 height 5
type input "4"
type input "$468.00"
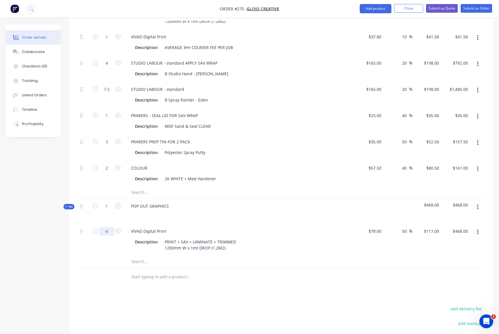
drag, startPoint x: 105, startPoint y: 231, endPoint x: 109, endPoint y: 231, distance: 3.2
type input "8"
type input "$936.00"
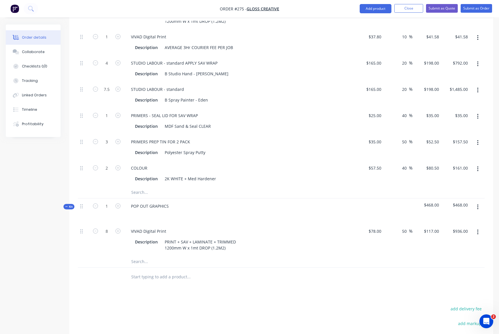
click at [278, 257] on div at bounding box center [212, 262] width 173 height 12
click at [388, 206] on icon "button" at bounding box center [477, 207] width 1 height 6
click at [388, 233] on div "Add product to kit" at bounding box center [457, 234] width 44 height 8
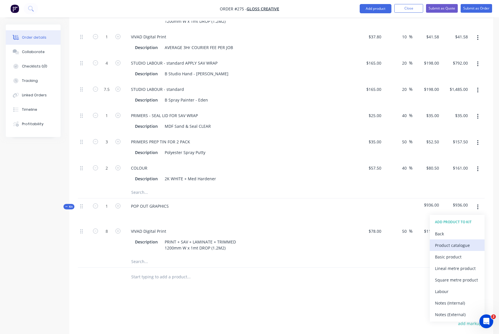
click at [388, 245] on div "Product catalogue" at bounding box center [457, 245] width 44 height 8
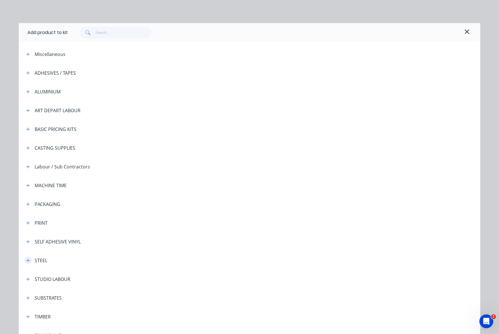
click at [27, 260] on icon "button" at bounding box center [27, 261] width 3 height 4
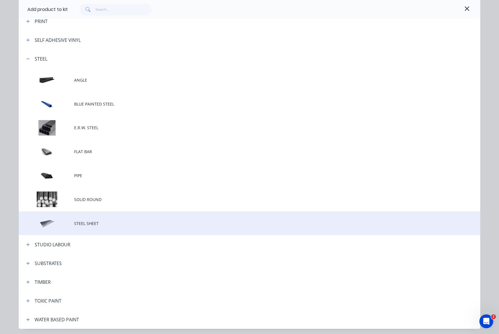
scroll to position [0, 0]
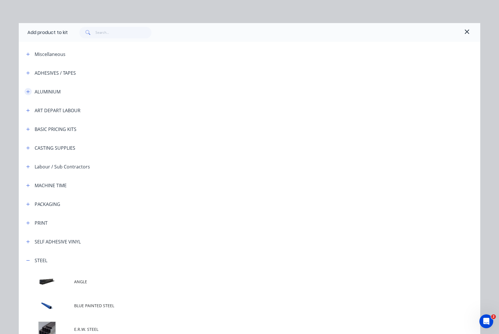
click at [28, 90] on button "button" at bounding box center [28, 91] width 7 height 7
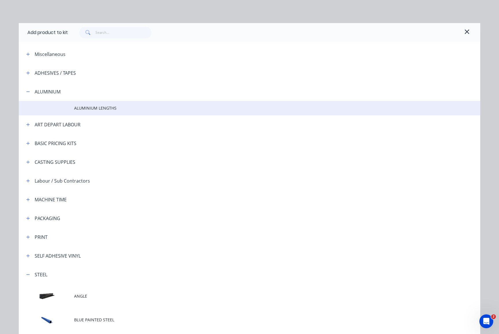
click at [99, 108] on span "ALUMINIUM LENGTHS" at bounding box center [236, 108] width 325 height 6
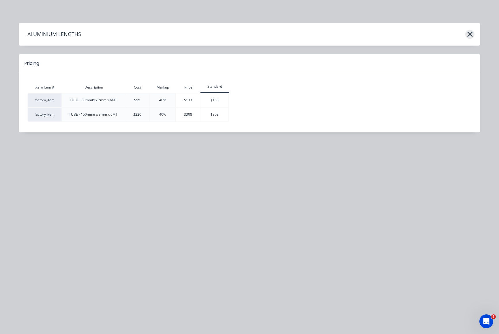
click at [388, 33] on icon "button" at bounding box center [470, 34] width 6 height 8
click at [388, 34] on icon "button" at bounding box center [470, 34] width 6 height 8
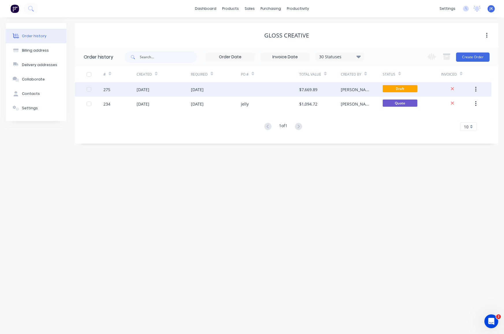
click at [231, 88] on div "[DATE]" at bounding box center [216, 89] width 50 height 14
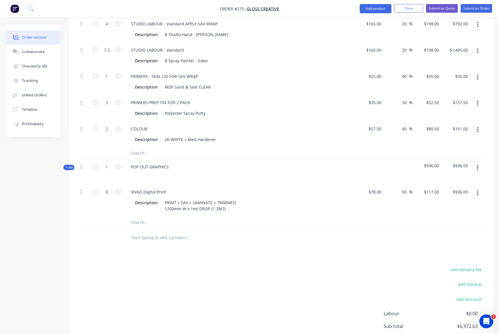
scroll to position [472, 0]
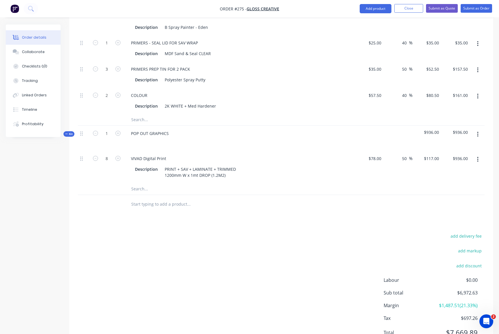
click at [388, 133] on icon "button" at bounding box center [477, 134] width 1 height 6
click at [388, 162] on div "Add product to kit" at bounding box center [457, 161] width 44 height 8
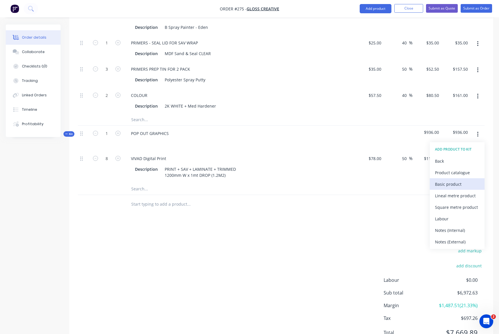
click at [388, 183] on div "Basic product" at bounding box center [457, 184] width 44 height 8
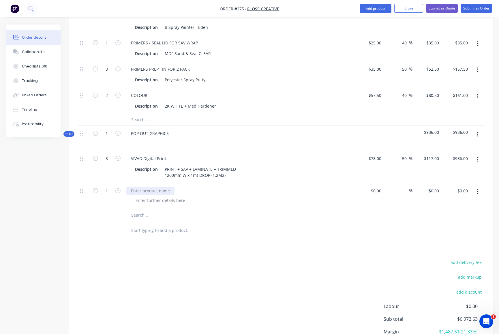
click at [142, 190] on div at bounding box center [150, 191] width 48 height 8
click at [144, 200] on div at bounding box center [160, 200] width 59 height 8
click at [163, 191] on div "ALUMINIUM SHHET" at bounding box center [149, 191] width 46 height 8
click at [218, 205] on div "ALUMINIUM SHEET 1MM SHEET" at bounding box center [239, 196] width 231 height 26
click at [120, 190] on icon "button" at bounding box center [117, 190] width 5 height 5
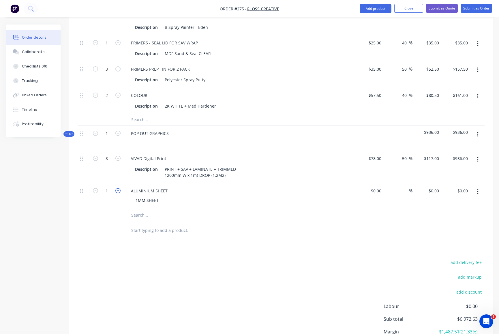
type input "2"
click at [160, 199] on div "1MM SHEET" at bounding box center [147, 200] width 32 height 8
click at [374, 191] on div "$0.00" at bounding box center [369, 196] width 29 height 26
type input "$250.00"
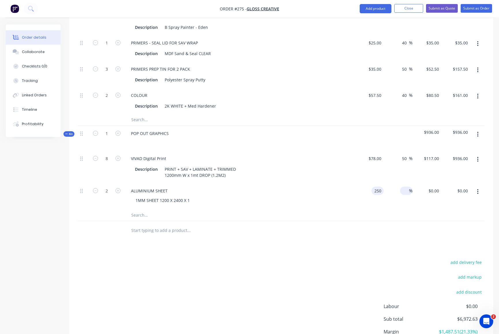
type input "$500.00"
click at [388, 190] on input at bounding box center [406, 191] width 7 height 8
type input "50"
type input "$375.00"
type input "$750.00"
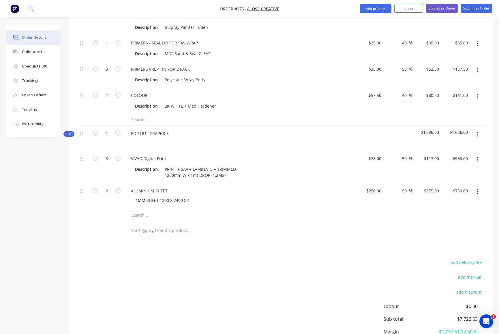
click at [388, 217] on div at bounding box center [281, 216] width 407 height 12
click at [388, 133] on icon "button" at bounding box center [477, 134] width 1 height 6
click at [388, 161] on div "Add product to kit" at bounding box center [457, 161] width 44 height 8
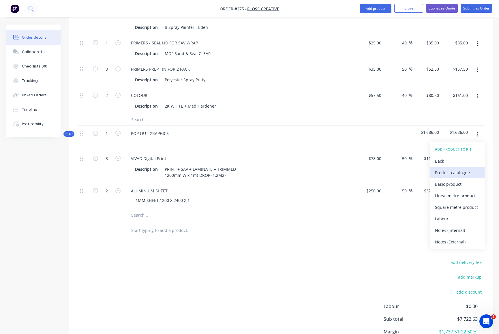
click at [388, 172] on div "Product catalogue" at bounding box center [457, 173] width 44 height 8
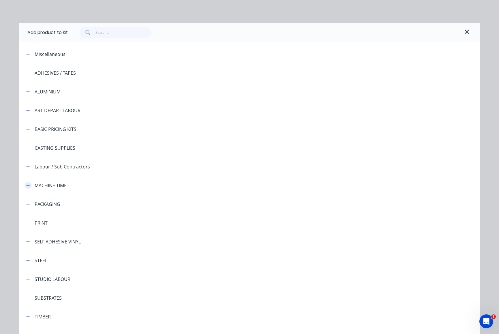
click at [26, 184] on icon "button" at bounding box center [27, 186] width 3 height 4
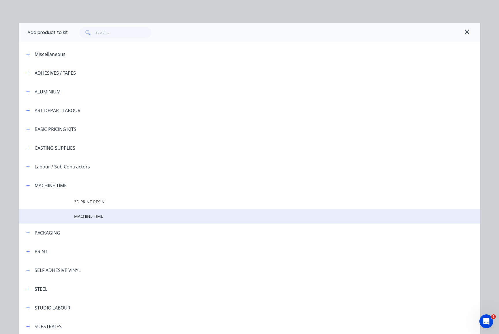
click at [90, 216] on span "MACHINE TIME" at bounding box center [236, 216] width 325 height 6
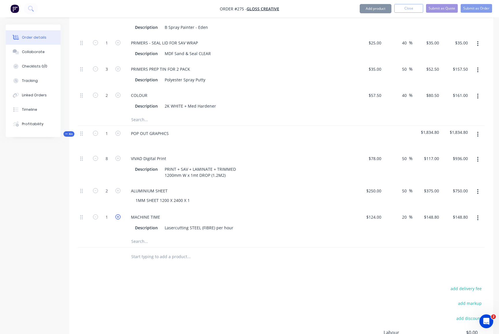
click at [120, 217] on icon "button" at bounding box center [117, 216] width 5 height 5
type input "2"
type input "$297.60"
click at [388, 133] on button "button" at bounding box center [478, 134] width 14 height 10
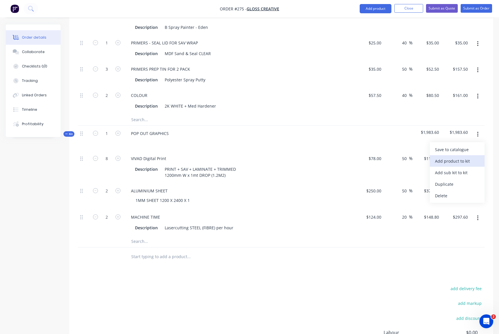
click at [388, 160] on div "Add product to kit" at bounding box center [457, 161] width 44 height 8
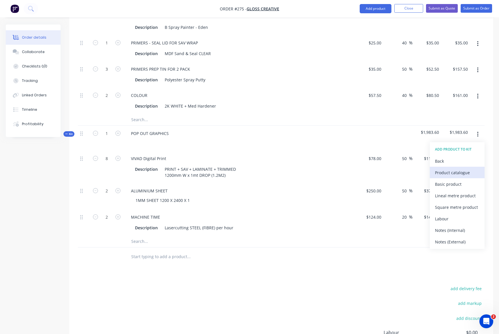
click at [388, 173] on div "Product catalogue" at bounding box center [457, 173] width 44 height 8
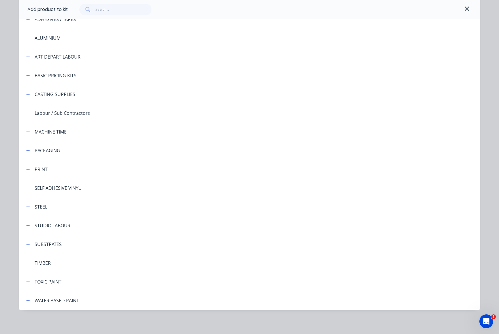
scroll to position [55, 0]
click at [27, 224] on icon "button" at bounding box center [27, 225] width 3 height 4
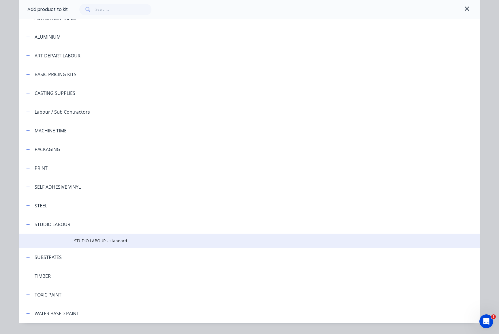
click at [91, 239] on span "STUDIO LABOUR - standard" at bounding box center [236, 241] width 325 height 6
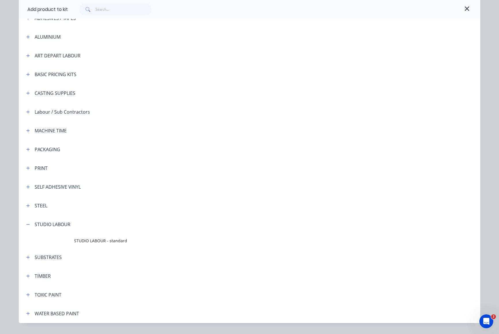
scroll to position [0, 0]
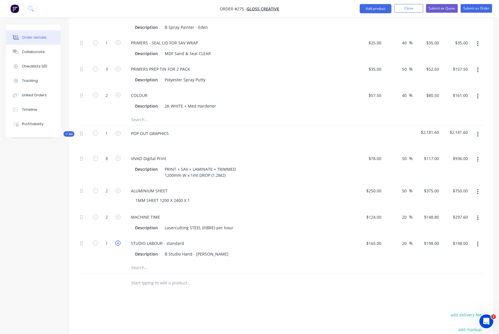
click at [119, 243] on icon "button" at bounding box center [117, 243] width 5 height 5
type input "2"
type input "$396.00"
click at [118, 243] on icon "button" at bounding box center [117, 243] width 5 height 5
type input "3"
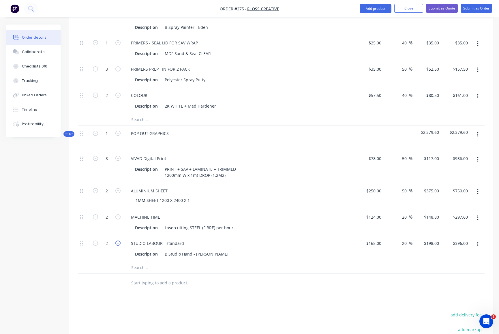
type input "$594.00"
click at [118, 243] on icon "button" at bounding box center [117, 243] width 5 height 5
type input "4"
type input "$792.00"
click at [118, 243] on icon "button" at bounding box center [117, 243] width 5 height 5
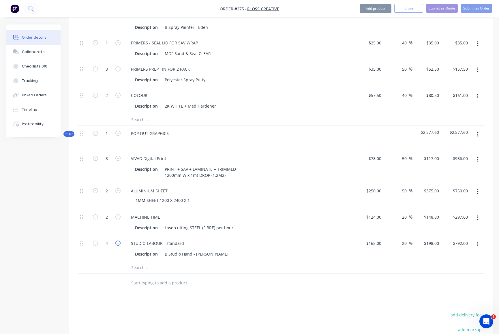
type input "5"
type input "$990.00"
type input "7.5"
type input "$1,485.00"
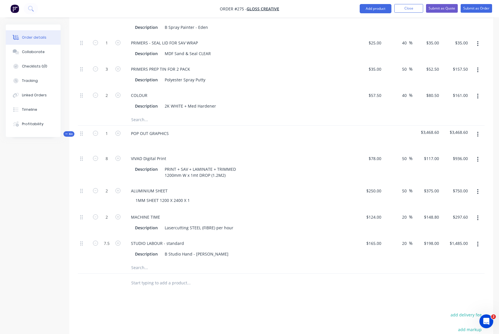
click at [214, 266] on input "text" at bounding box center [188, 268] width 115 height 12
click at [388, 132] on icon "button" at bounding box center [477, 134] width 1 height 5
click at [388, 161] on div "Add product to kit" at bounding box center [457, 161] width 44 height 8
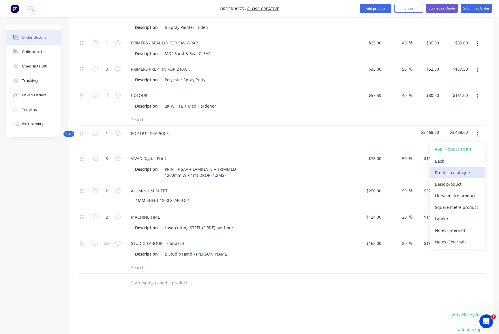
click at [388, 172] on div "Product catalogue" at bounding box center [457, 173] width 44 height 8
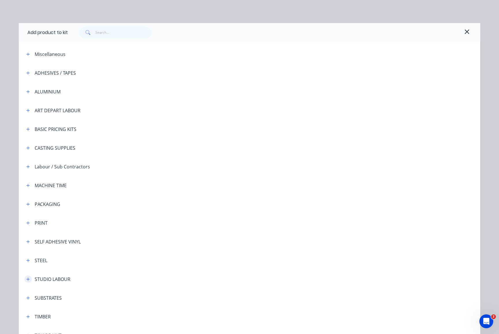
click at [26, 279] on icon "button" at bounding box center [27, 279] width 3 height 4
click at [97, 298] on span "STUDIO LABOUR - standard" at bounding box center [236, 296] width 325 height 6
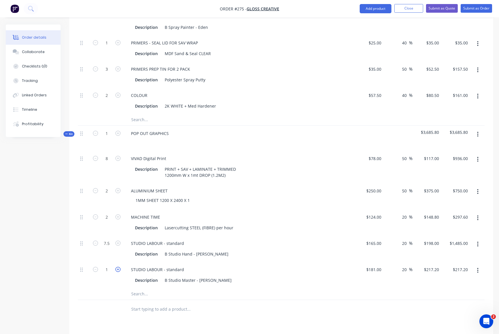
click at [119, 269] on icon "button" at bounding box center [117, 269] width 5 height 5
type input "2"
type input "$434.40"
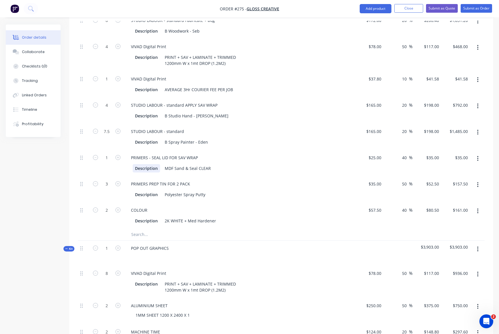
scroll to position [357, 0]
click at [119, 157] on icon "button" at bounding box center [117, 157] width 5 height 5
type input "2"
type input "$70.00"
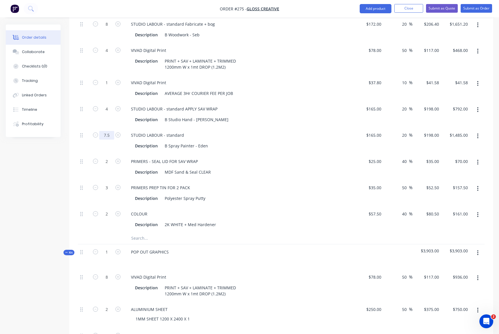
scroll to position [353, 0]
click at [117, 109] on icon "button" at bounding box center [117, 109] width 5 height 5
type input "5"
type input "$990.00"
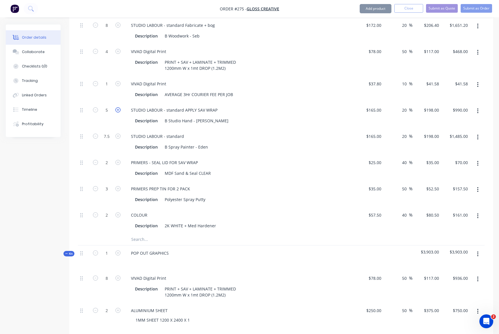
click at [117, 109] on icon "button" at bounding box center [117, 109] width 5 height 5
type input "6"
type input "$1,188.00"
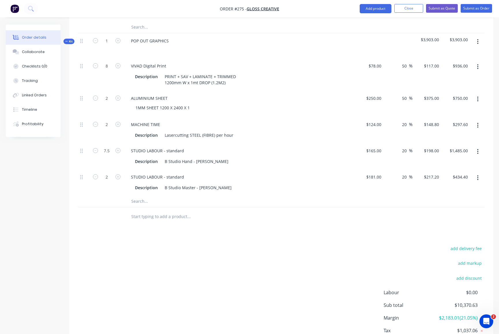
scroll to position [571, 0]
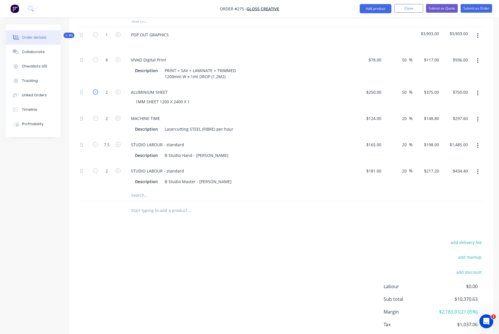
click at [96, 91] on icon "button" at bounding box center [95, 91] width 5 height 5
type input "1"
type input "$375.00"
click at [96, 118] on icon "button" at bounding box center [95, 118] width 5 height 5
type input "1"
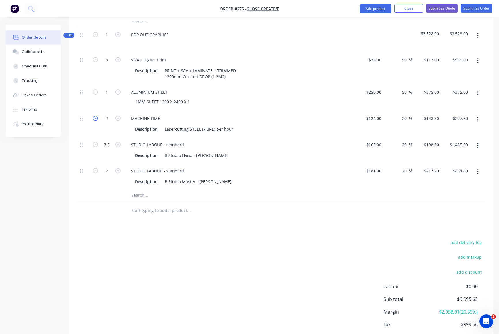
type input "$148.80"
drag, startPoint x: 104, startPoint y: 144, endPoint x: 111, endPoint y: 145, distance: 6.7
type input "6"
type input "$1,188.00"
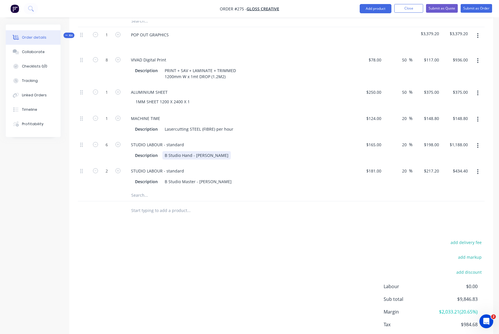
click at [260, 158] on div "Description B Studio Hand - [PERSON_NAME]" at bounding box center [238, 155] width 211 height 8
type input "4.8"
type input "$561.60"
click at [277, 102] on div "1MM SHEET 1200 X 2400 X 1" at bounding box center [242, 102] width 222 height 8
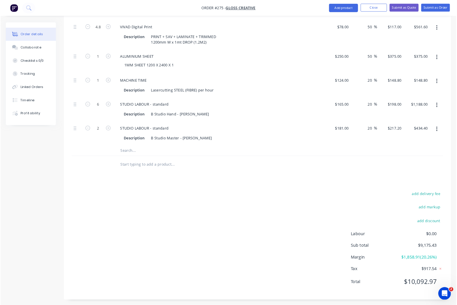
scroll to position [601, 0]
click at [388, 228] on input at bounding box center [462, 228] width 26 height 9
type input "5"
click input "submit" at bounding box center [0, 0] width 0 height 0
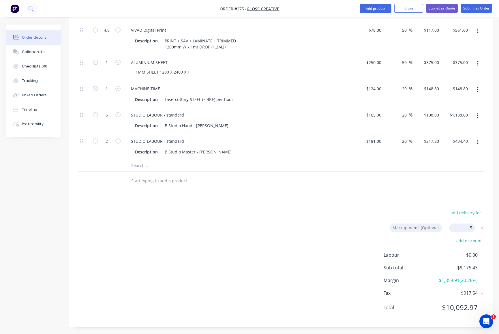
type input "47"
type input "$43.659"
type input "$130.98"
type input "47"
type input "$49.5537"
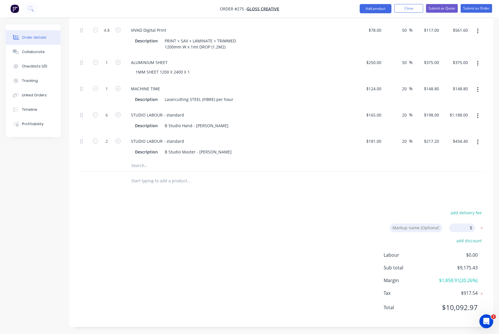
type input "$99.11"
type input "47"
type input "$97.755"
type input "$19.55"
type input "26"
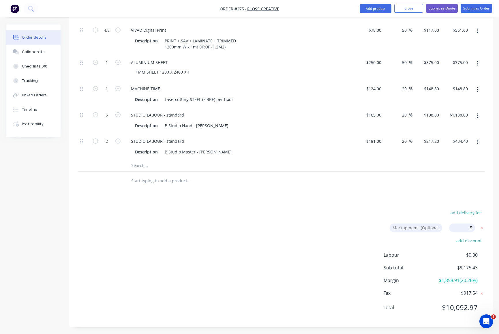
type input "$143.64"
type input "$287.28"
type input "47"
type input "$147.00"
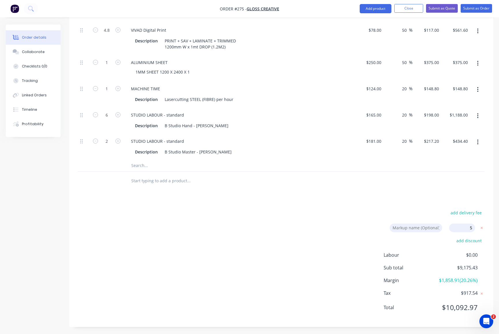
type input "26"
type input "$207.90"
type input "$623.70"
type input "26"
type input "$216.72"
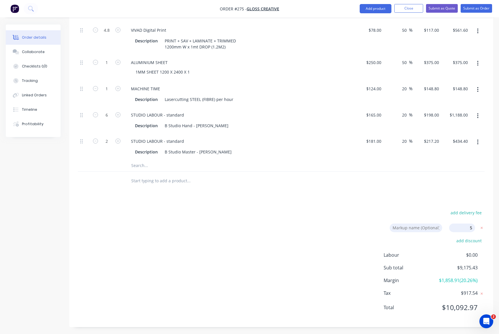
type input "$1,733.76"
type input "57.5"
type input "$122.85"
type input "$491.40"
type input "15.5"
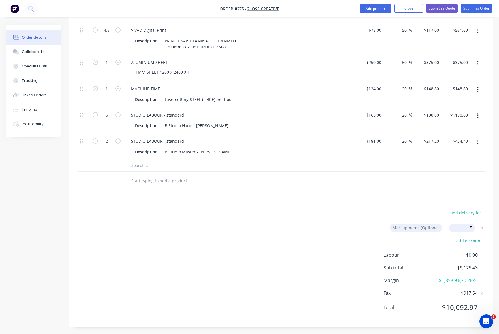
type input "$43.659"
type input "$43.66"
type input "26"
type input "$207.90"
type input "$1,247.40"
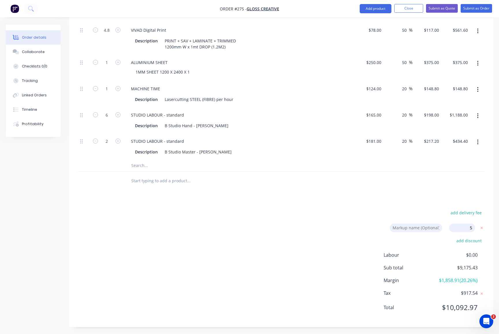
type input "26"
type input "$207.90"
type input "$1,559.25"
type input "47"
type input "$36.75"
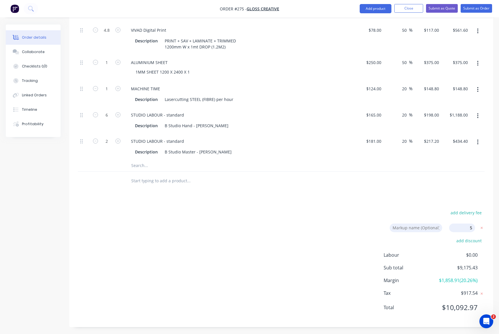
type input "$73.50"
type input "57.5"
type input "$55.125"
type input "$165.38"
type input "47"
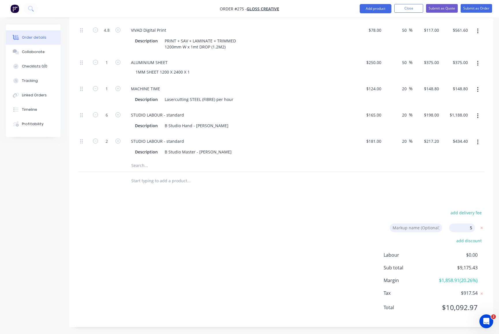
type input "$84.525"
type input "$169.05"
type input "57.5"
type input "$122.85"
type input "$589.68"
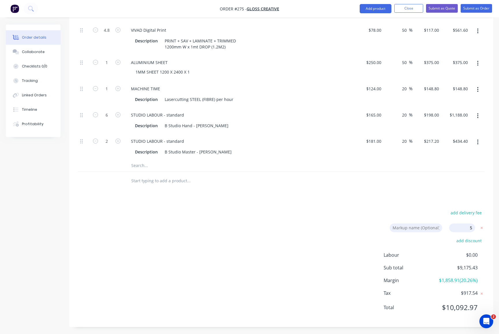
type input "57.5"
type input "$393.75"
type input "26"
type input "$156.24"
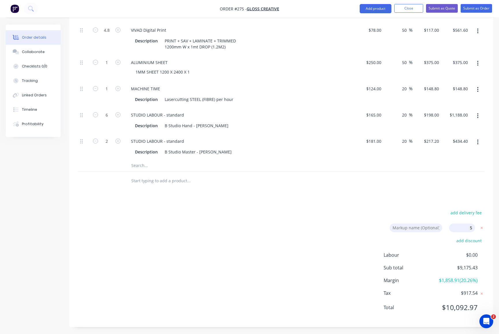
type input "$156.24"
type input "26"
type input "$207.90"
type input "$1,247.40"
type input "26"
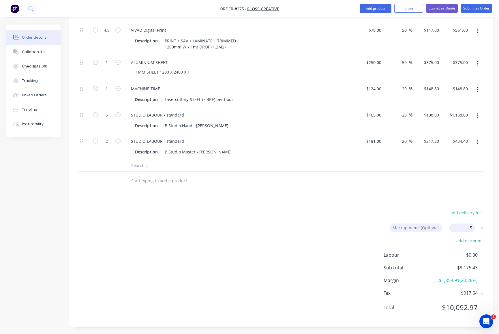
type input "$228.06"
type input "$456.12"
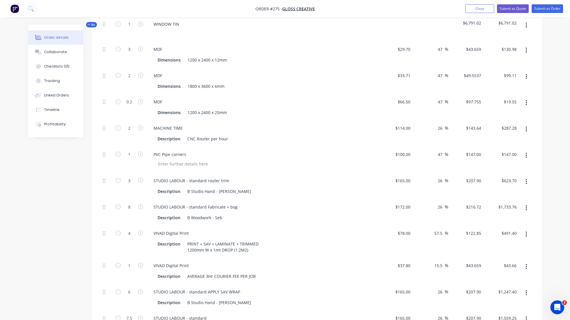
scroll to position [47, 0]
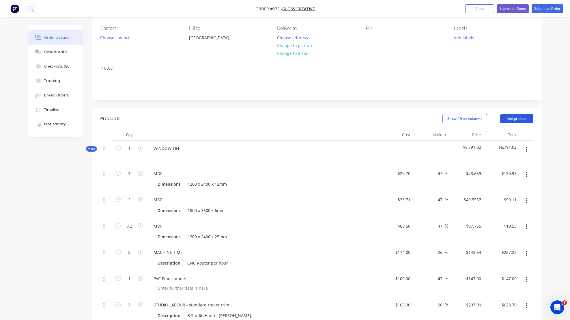
click at [388, 118] on button "Add product" at bounding box center [516, 118] width 33 height 9
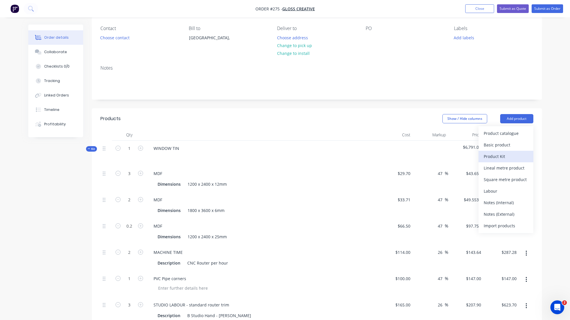
click at [388, 155] on div "Product Kit" at bounding box center [506, 156] width 44 height 8
click at [388, 144] on div "Standard pricing" at bounding box center [506, 145] width 44 height 8
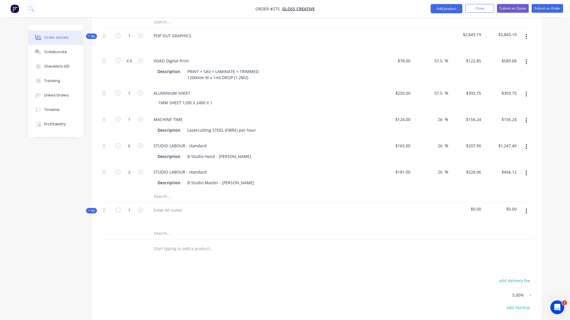
scroll to position [668, 0]
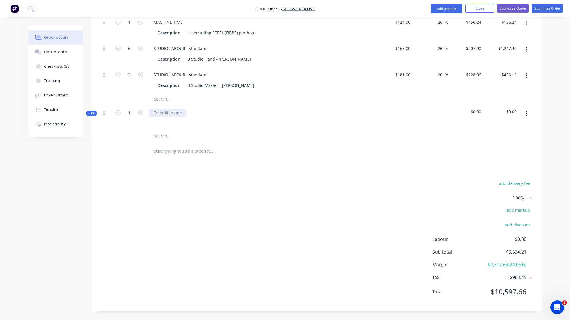
click at [165, 115] on div at bounding box center [168, 113] width 38 height 8
drag, startPoint x: 154, startPoint y: 113, endPoint x: 198, endPoint y: 111, distance: 44.2
click at [197, 111] on div "archive cabinets" at bounding box center [262, 117] width 231 height 25
click at [388, 113] on icon "button" at bounding box center [526, 113] width 1 height 5
click at [388, 139] on div "Add product to kit" at bounding box center [506, 140] width 44 height 8
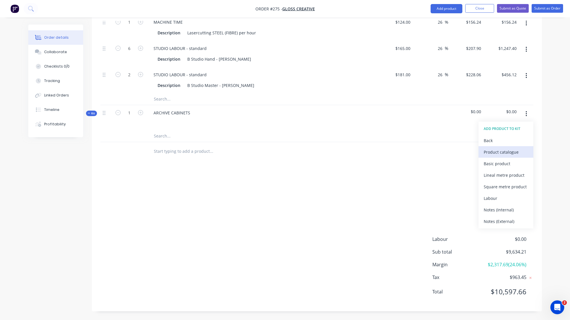
click at [388, 151] on div "Product catalogue" at bounding box center [506, 152] width 44 height 8
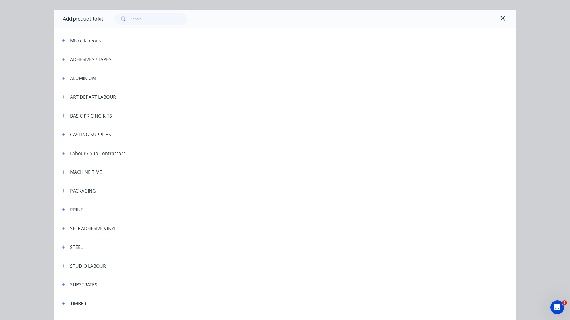
scroll to position [69, 0]
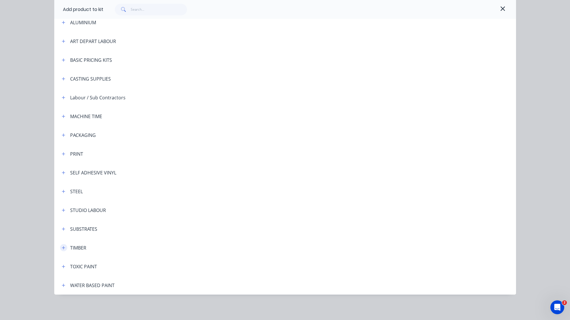
click at [62, 247] on icon "button" at bounding box center [63, 248] width 3 height 4
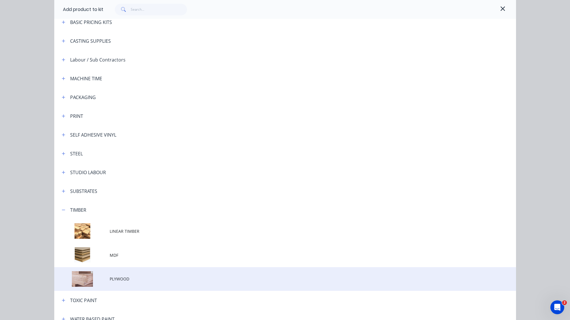
scroll to position [136, 0]
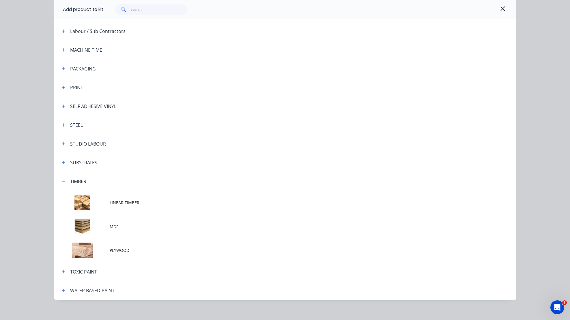
click at [103, 227] on td at bounding box center [81, 226] width 55 height 24
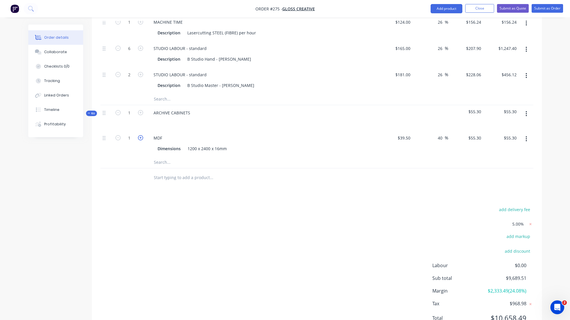
click at [142, 137] on icon "button" at bounding box center [140, 137] width 5 height 5
type input "2"
type input "$110.60"
click at [388, 112] on button "button" at bounding box center [527, 114] width 14 height 10
click at [388, 141] on div "Add product to kit" at bounding box center [506, 140] width 44 height 8
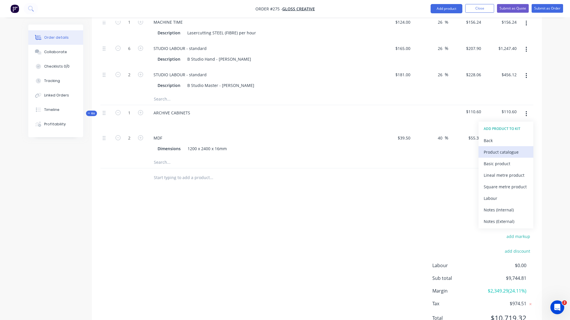
click at [388, 151] on div "Product catalogue" at bounding box center [506, 152] width 44 height 8
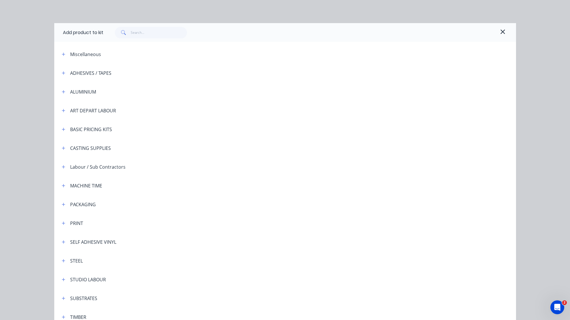
click at [66, 259] on div "STEEL" at bounding box center [70, 260] width 26 height 7
click at [63, 261] on button "button" at bounding box center [63, 260] width 7 height 7
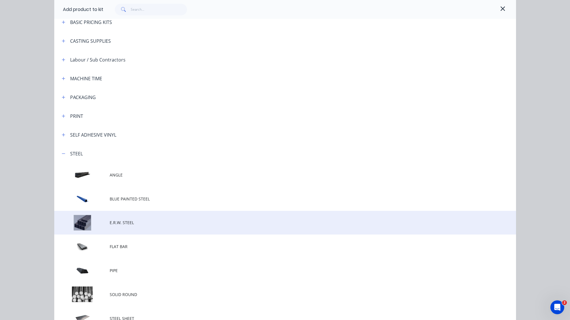
scroll to position [116, 0]
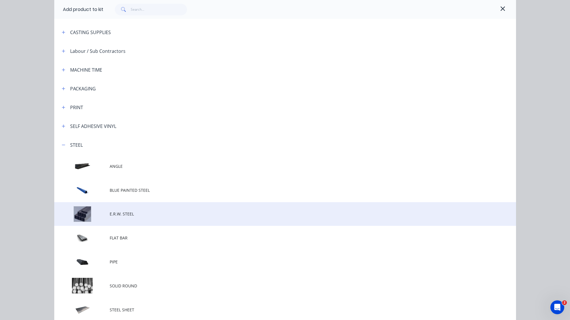
click at [83, 213] on td at bounding box center [81, 214] width 55 height 24
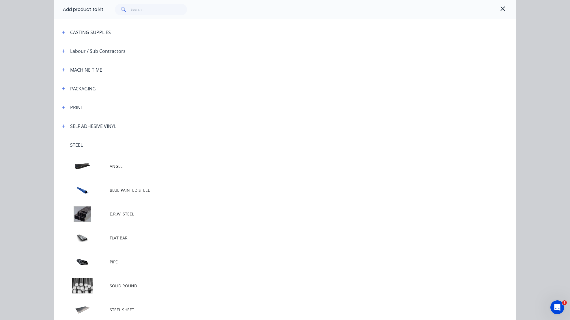
scroll to position [0, 0]
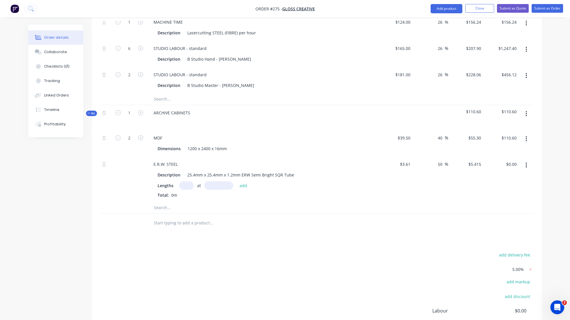
click at [190, 185] on input "text" at bounding box center [186, 185] width 14 height 8
type input "1"
click at [217, 187] on input "text" at bounding box center [218, 185] width 29 height 8
type input "6"
click at [237, 181] on button "add" at bounding box center [244, 185] width 14 height 8
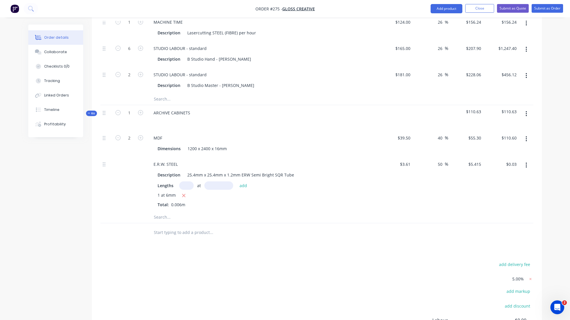
click at [184, 195] on icon "button" at bounding box center [184, 195] width 4 height 5
click at [188, 185] on input "text" at bounding box center [186, 185] width 14 height 8
click at [223, 186] on input "text" at bounding box center [218, 185] width 29 height 8
click at [278, 195] on div "Total: 0m" at bounding box center [262, 195] width 209 height 6
click at [388, 112] on icon "button" at bounding box center [526, 114] width 1 height 6
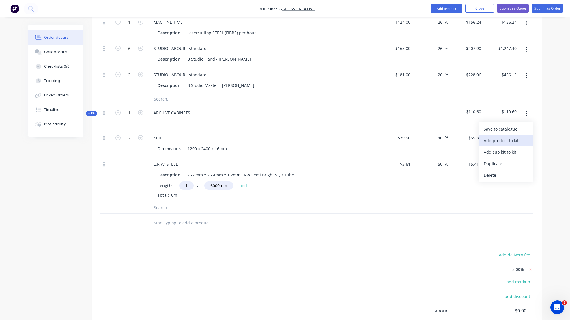
click at [388, 141] on div "Add product to kit" at bounding box center [506, 140] width 44 height 8
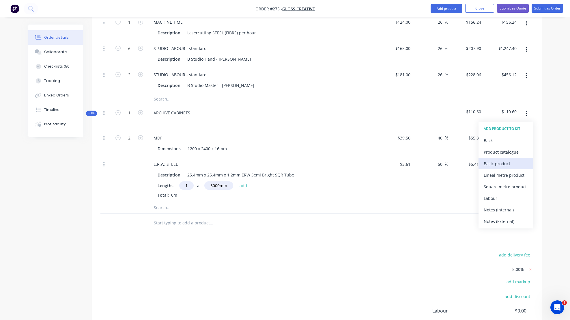
click at [388, 163] on div "Basic product" at bounding box center [506, 163] width 44 height 8
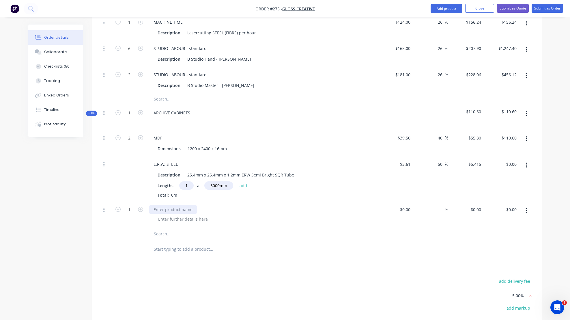
click at [155, 211] on div at bounding box center [173, 209] width 48 height 8
click at [388, 209] on div at bounding box center [396, 215] width 36 height 26
click at [388, 209] on span "%" at bounding box center [446, 209] width 3 height 7
click at [388, 229] on div at bounding box center [316, 234] width 433 height 12
click at [388, 112] on button "button" at bounding box center [527, 114] width 14 height 10
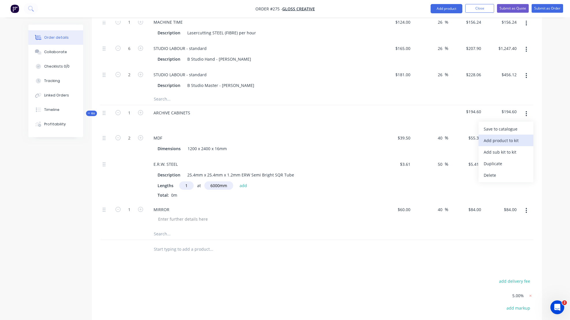
click at [388, 140] on div "Add product to kit" at bounding box center [506, 140] width 44 height 8
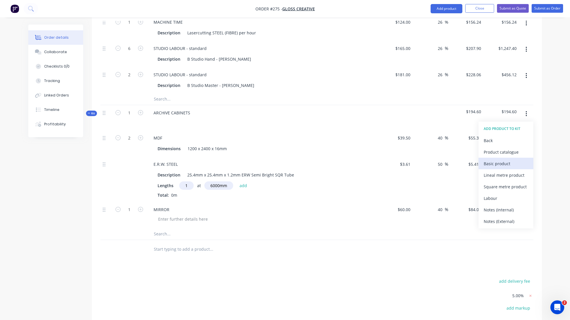
click at [388, 163] on div "Basic product" at bounding box center [506, 163] width 44 height 8
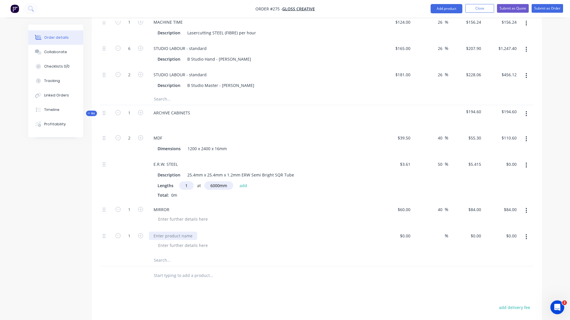
click at [161, 236] on div at bounding box center [173, 235] width 48 height 8
click at [388, 234] on div "$0.00" at bounding box center [405, 235] width 16 height 8
drag, startPoint x: 444, startPoint y: 236, endPoint x: 456, endPoint y: 238, distance: 12.6
click at [388, 236] on input at bounding box center [441, 235] width 7 height 8
click at [388, 244] on div "$28.00 $20.00" at bounding box center [466, 241] width 36 height 26
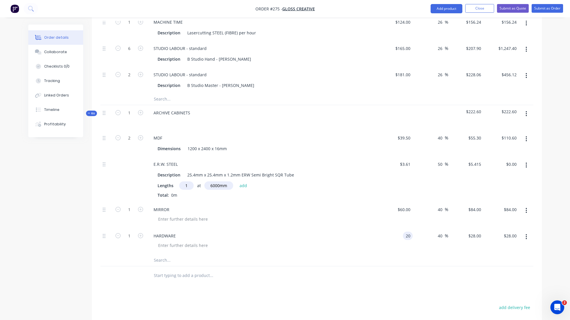
click at [388, 236] on div "20 20" at bounding box center [396, 241] width 36 height 26
click at [388, 246] on div "40 40 %" at bounding box center [431, 241] width 36 height 26
click at [388, 113] on icon "button" at bounding box center [526, 114] width 1 height 6
click at [388, 141] on div "Add product to kit" at bounding box center [506, 140] width 44 height 8
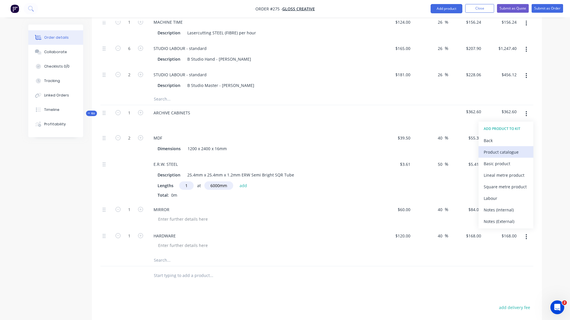
click at [388, 152] on div "Product catalogue" at bounding box center [506, 152] width 44 height 8
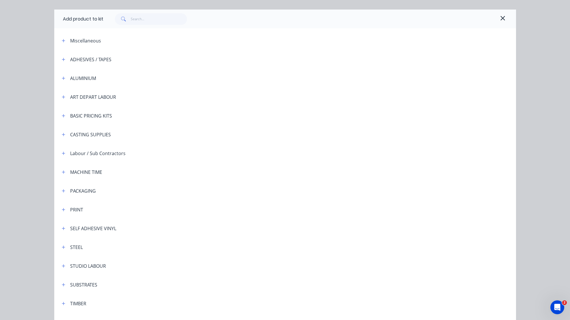
scroll to position [69, 0]
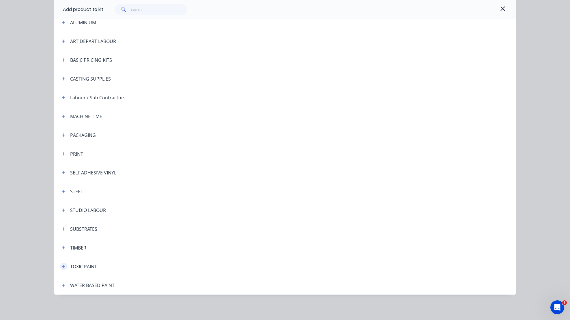
click at [62, 266] on icon "button" at bounding box center [63, 266] width 3 height 3
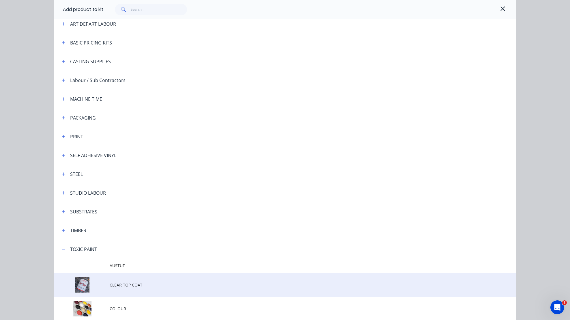
scroll to position [119, 0]
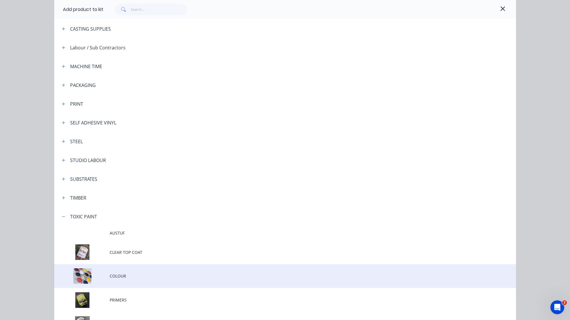
click at [113, 275] on span "COLOUR" at bounding box center [272, 276] width 325 height 6
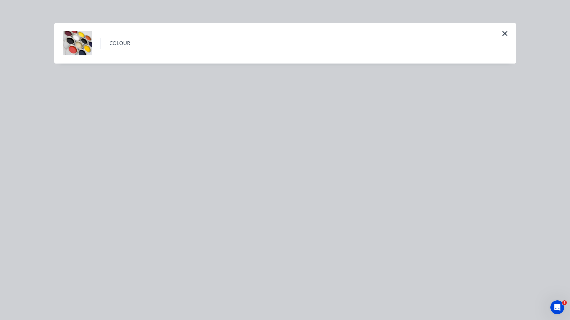
scroll to position [0, 0]
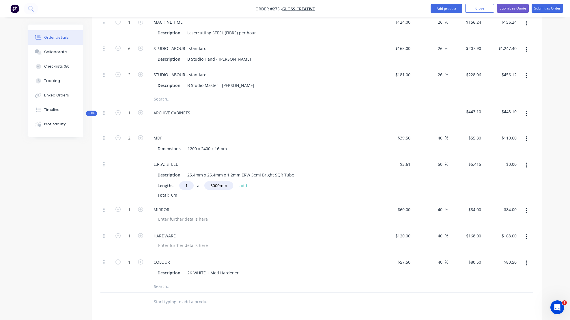
click at [388, 112] on icon "button" at bounding box center [526, 114] width 1 height 6
click at [388, 141] on div "Add product to kit" at bounding box center [506, 140] width 44 height 8
click at [388, 152] on div "Product catalogue" at bounding box center [506, 152] width 44 height 8
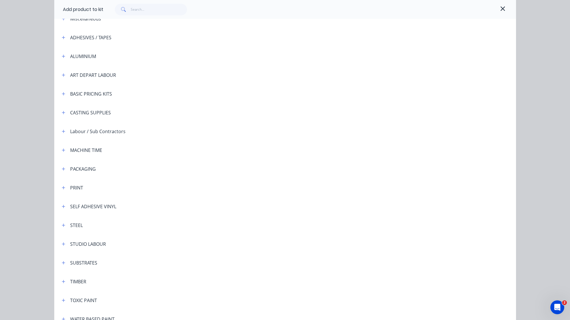
scroll to position [69, 0]
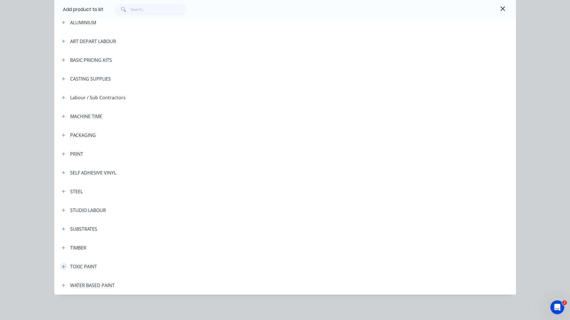
click at [62, 266] on icon "button" at bounding box center [63, 266] width 3 height 4
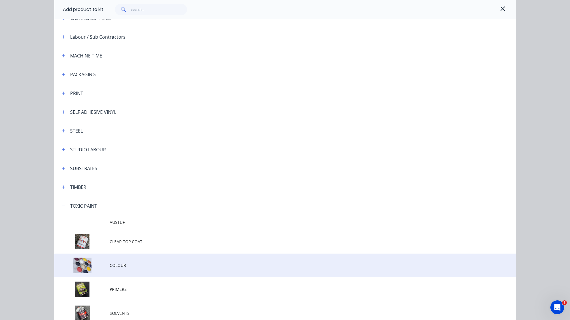
scroll to position [131, 0]
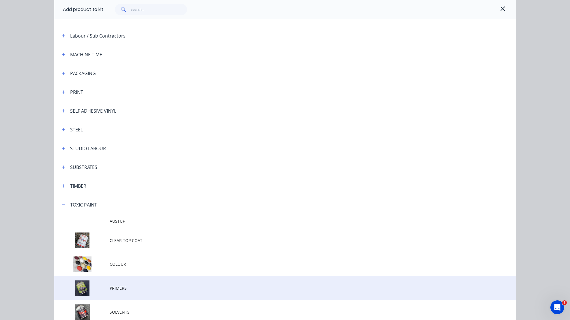
click at [117, 288] on span "PRIMERS" at bounding box center [272, 288] width 325 height 6
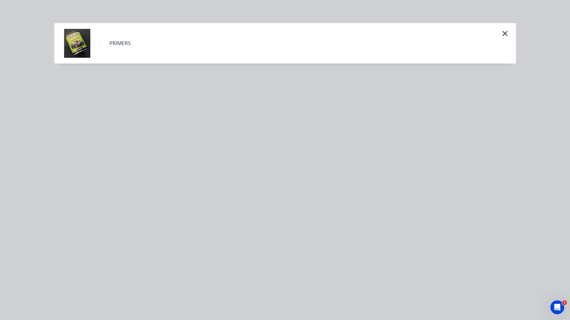
scroll to position [0, 0]
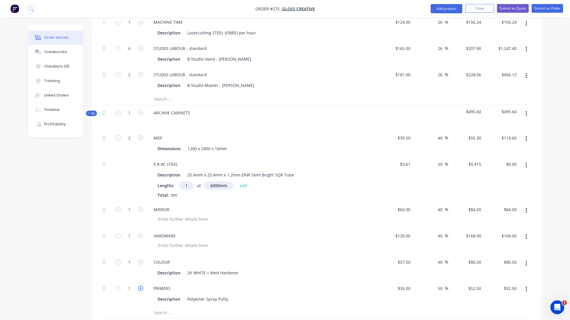
click at [140, 287] on icon "button" at bounding box center [140, 287] width 5 height 5
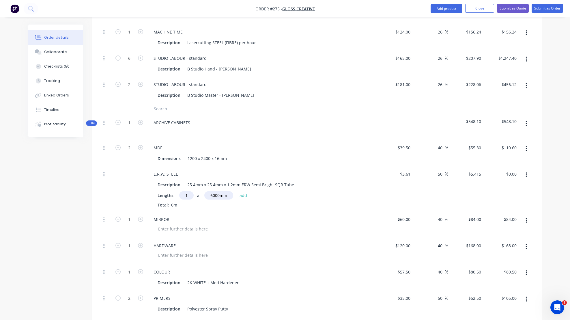
scroll to position [683, 0]
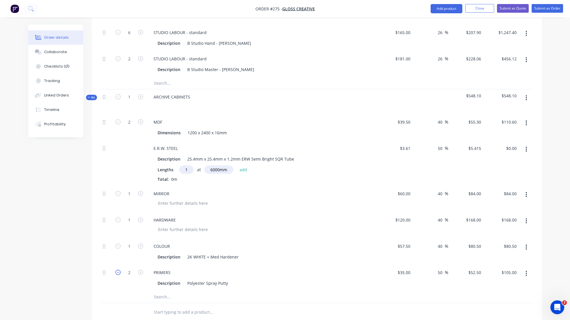
click at [118, 272] on icon "button" at bounding box center [117, 272] width 5 height 5
click at [333, 274] on div "PRIMERS" at bounding box center [262, 272] width 226 height 8
click at [297, 285] on div "Description Polyester Spray Putty" at bounding box center [260, 283] width 211 height 8
click at [388, 97] on icon "button" at bounding box center [526, 97] width 1 height 5
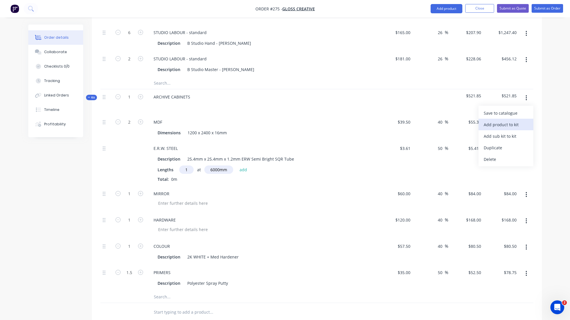
click at [388, 124] on div "Add product to kit" at bounding box center [506, 124] width 44 height 8
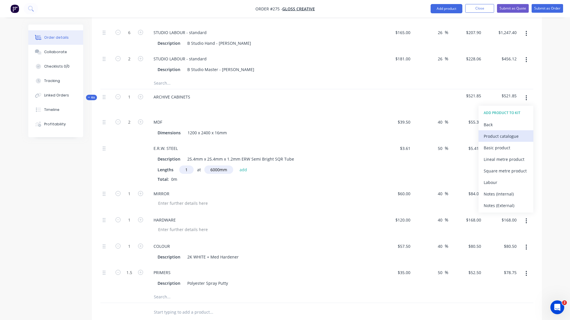
click at [388, 136] on div "Product catalogue" at bounding box center [506, 136] width 44 height 8
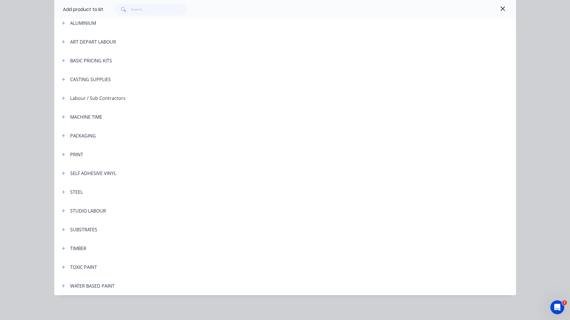
scroll to position [69, 0]
click at [62, 153] on icon "button" at bounding box center [63, 154] width 3 height 4
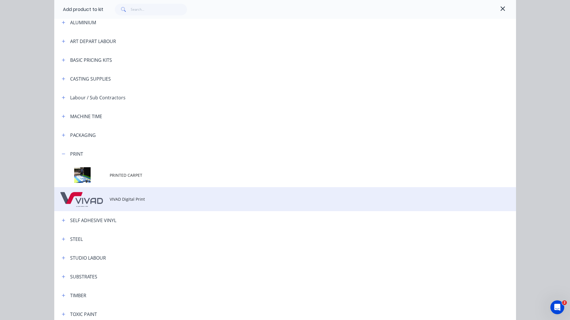
click at [113, 199] on span "VIVAD Digital Print" at bounding box center [272, 199] width 325 height 6
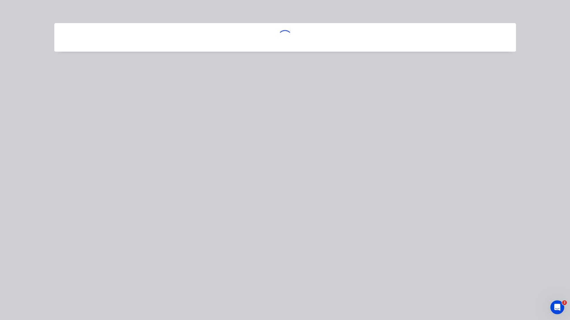
scroll to position [0, 0]
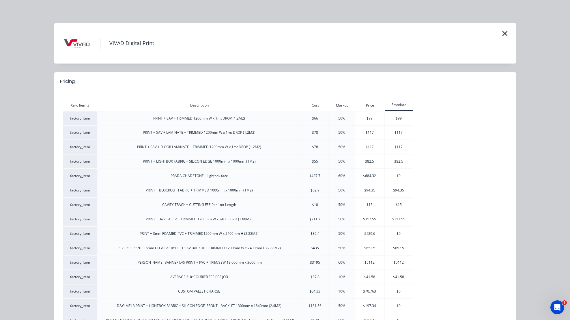
drag, startPoint x: 364, startPoint y: 129, endPoint x: 365, endPoint y: 144, distance: 15.0
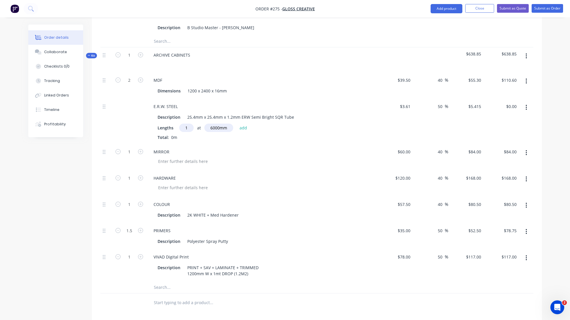
scroll to position [726, 0]
click at [388, 54] on icon "button" at bounding box center [526, 56] width 1 height 6
click at [388, 81] on div "Add product to kit" at bounding box center [506, 82] width 44 height 8
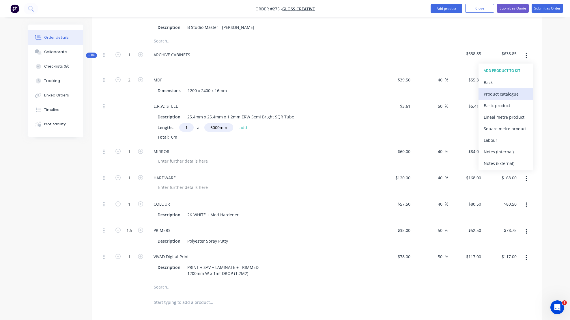
click at [388, 94] on div "Product catalogue" at bounding box center [506, 94] width 44 height 8
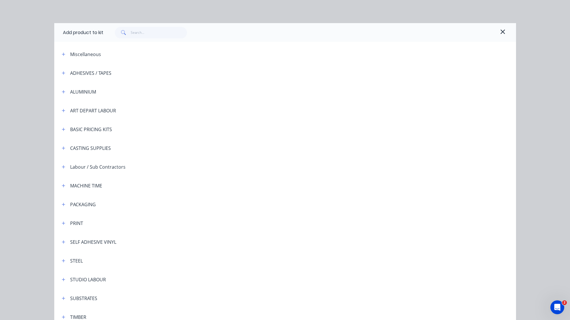
drag, startPoint x: 61, startPoint y: 278, endPoint x: 72, endPoint y: 277, distance: 10.7
click at [62, 278] on icon "button" at bounding box center [63, 279] width 3 height 3
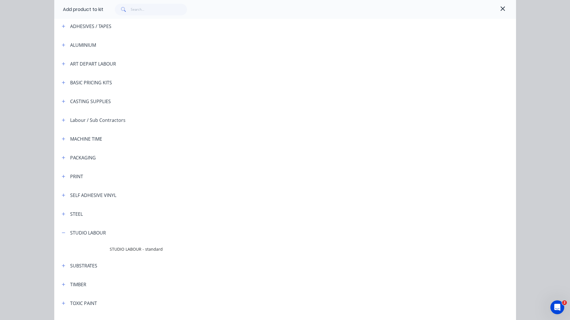
click at [134, 249] on span "STUDIO LABOUR - standard" at bounding box center [272, 249] width 325 height 6
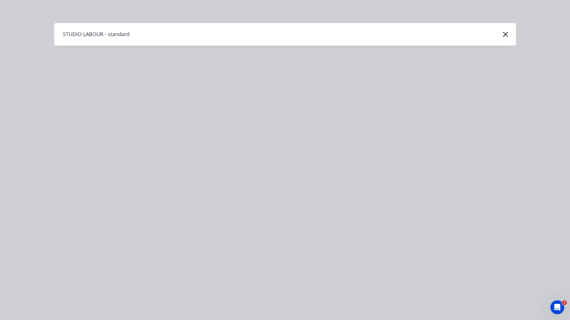
scroll to position [0, 0]
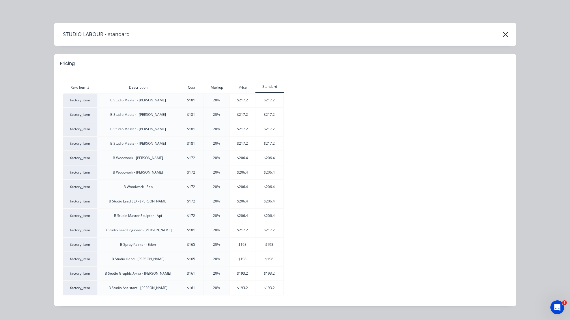
drag, startPoint x: 223, startPoint y: 171, endPoint x: 225, endPoint y: 179, distance: 7.9
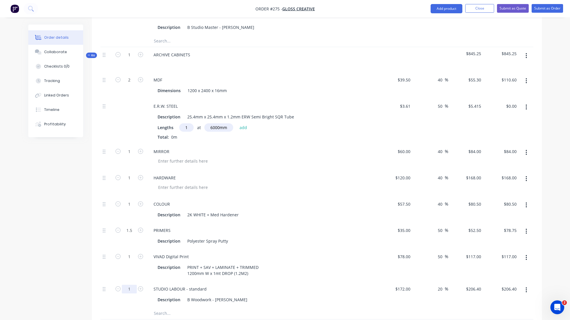
drag, startPoint x: 128, startPoint y: 289, endPoint x: 132, endPoint y: 289, distance: 3.2
click at [285, 274] on div "Description PRINT + SAV + LAMINATE + TRIMMED 1200mm W x 1mt DROP (1.2M2)" at bounding box center [260, 270] width 211 height 14
click at [388, 55] on icon "button" at bounding box center [526, 56] width 1 height 6
click at [388, 83] on div "Add product to kit" at bounding box center [506, 82] width 44 height 8
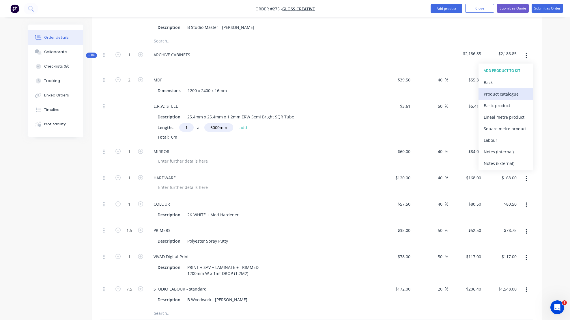
click at [388, 95] on div "Product catalogue" at bounding box center [506, 94] width 44 height 8
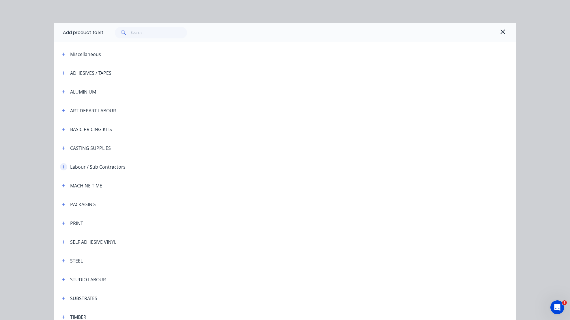
click at [62, 166] on icon "button" at bounding box center [63, 167] width 3 height 4
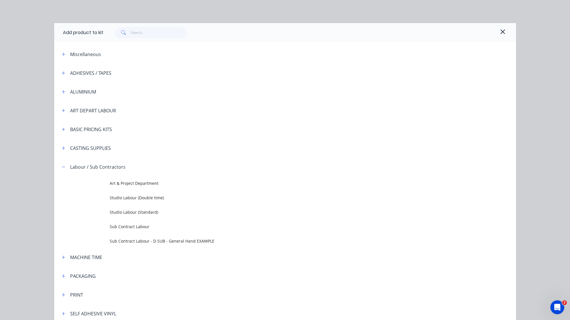
click at [122, 227] on span "Sub Contract Labour" at bounding box center [272, 226] width 325 height 6
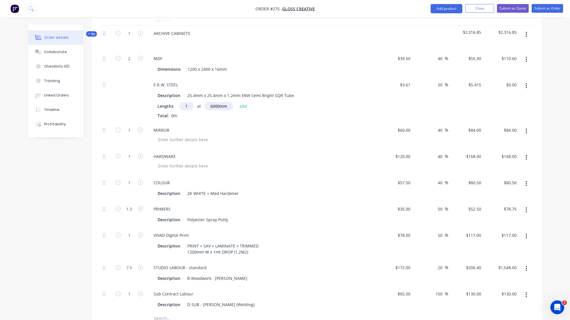
scroll to position [763, 0]
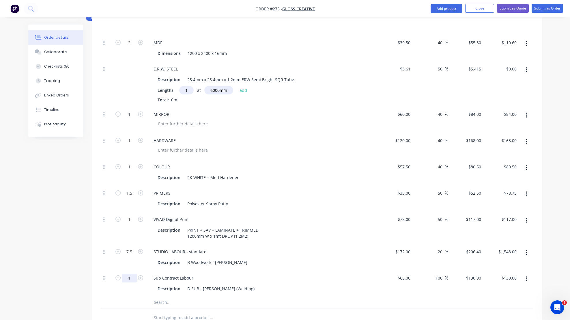
drag, startPoint x: 127, startPoint y: 279, endPoint x: 133, endPoint y: 278, distance: 5.8
click at [282, 246] on div "STUDIO LABOUR - standard Description B Woodwork - Ben" at bounding box center [262, 257] width 231 height 26
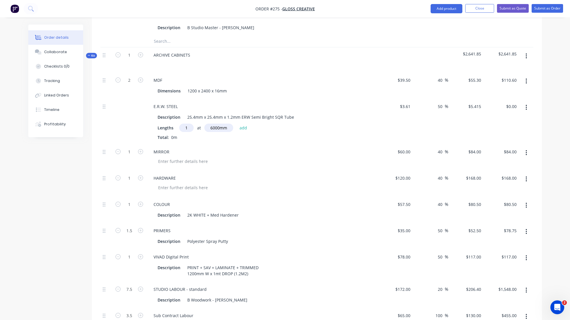
scroll to position [725, 0]
click at [388, 55] on icon "button" at bounding box center [526, 56] width 1 height 6
click at [388, 83] on div "Add product to kit" at bounding box center [506, 83] width 44 height 8
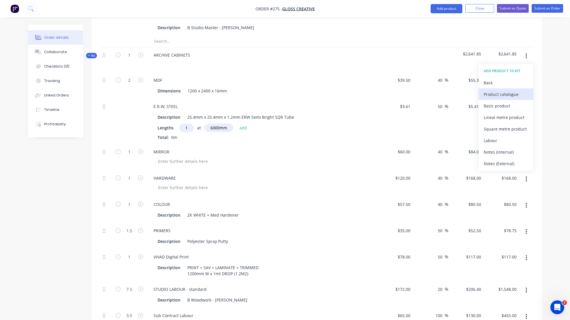
click at [388, 93] on div "Product catalogue" at bounding box center [506, 94] width 44 height 8
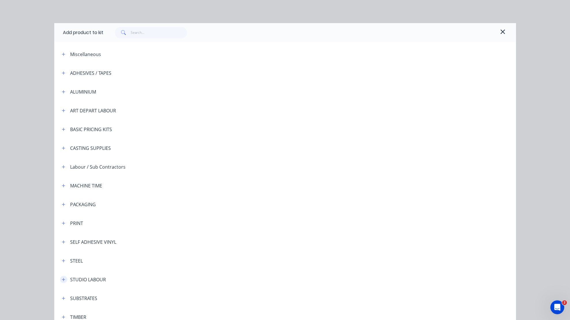
click at [62, 279] on icon "button" at bounding box center [63, 279] width 3 height 3
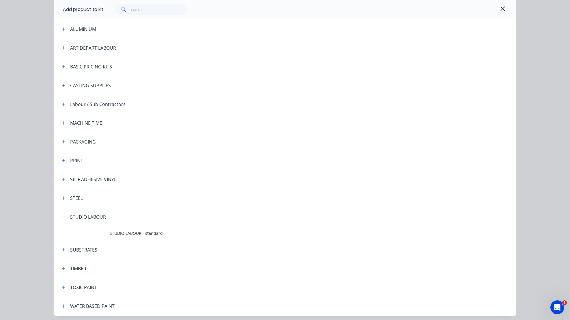
scroll to position [84, 0]
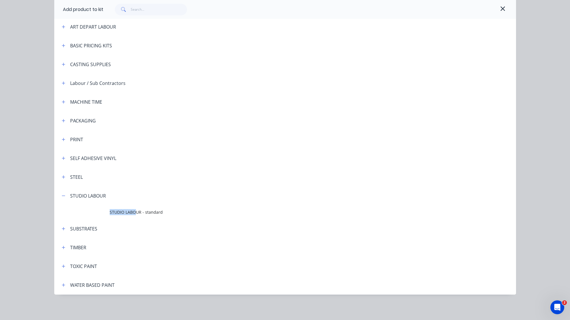
drag, startPoint x: 133, startPoint y: 209, endPoint x: 134, endPoint y: 221, distance: 11.9
click at [133, 209] on span "STUDIO LABOUR - standard" at bounding box center [272, 212] width 325 height 6
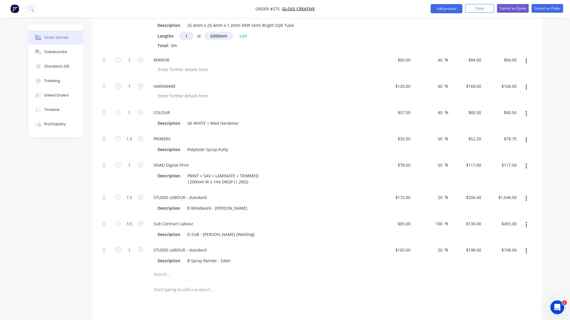
scroll to position [820, 0]
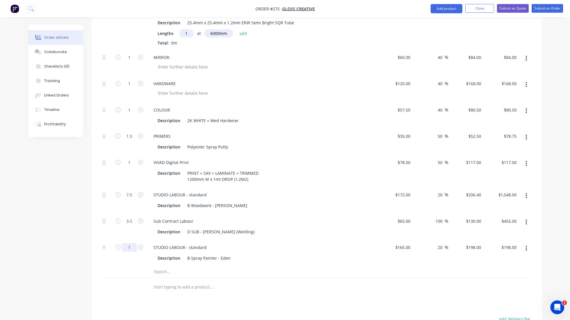
drag, startPoint x: 127, startPoint y: 246, endPoint x: 133, endPoint y: 247, distance: 6.5
click at [297, 234] on div "Description D SUB - Mick (Welding)" at bounding box center [260, 231] width 211 height 8
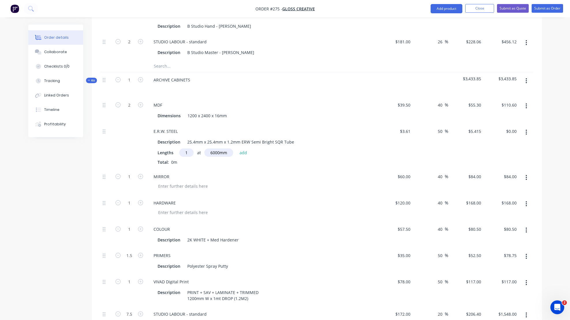
scroll to position [655, 0]
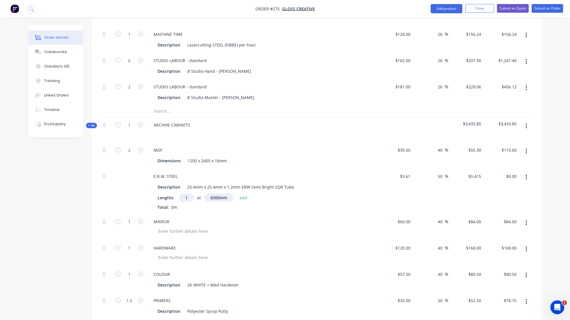
click at [388, 124] on button "button" at bounding box center [527, 126] width 14 height 10
click at [388, 152] on div "Add product to kit" at bounding box center [506, 152] width 44 height 8
click at [388, 164] on div "Product catalogue" at bounding box center [506, 164] width 44 height 8
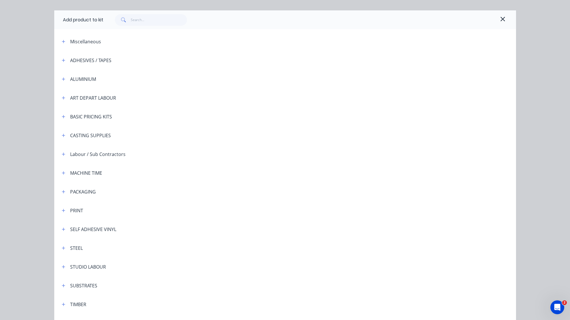
scroll to position [42, 0]
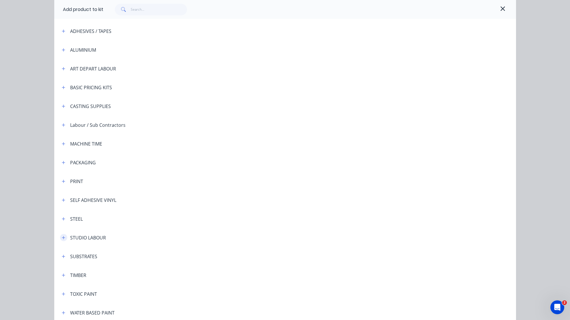
click at [62, 238] on icon "button" at bounding box center [63, 238] width 3 height 4
click at [131, 252] on span "STUDIO LABOUR - standard" at bounding box center [272, 254] width 325 height 6
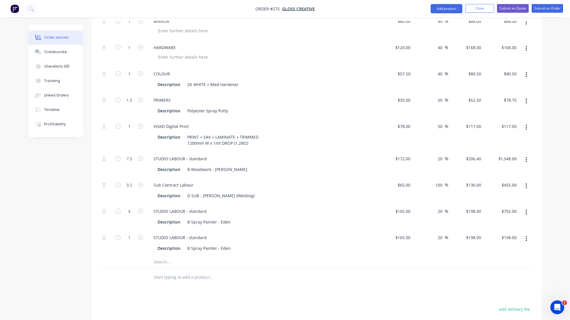
scroll to position [923, 0]
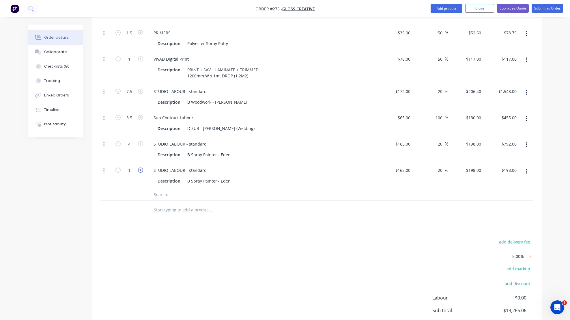
click at [140, 169] on icon "button" at bounding box center [140, 169] width 5 height 5
click at [206, 143] on div "STUDIO LABOUR - standard" at bounding box center [180, 144] width 62 height 8
click at [208, 169] on div "STUDIO LABOUR - standard" at bounding box center [180, 170] width 62 height 8
click at [349, 163] on div "STUDIO LABOUR - standard 2K Description B Spray Painter - Eden" at bounding box center [262, 175] width 231 height 26
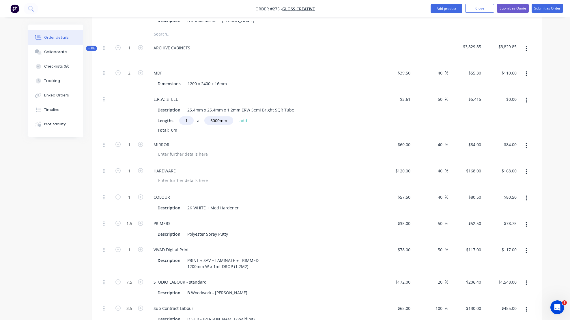
scroll to position [732, 0]
click at [388, 48] on button "button" at bounding box center [527, 49] width 14 height 10
click at [388, 76] on div "Add product to kit" at bounding box center [506, 76] width 44 height 8
click at [388, 88] on div "Product catalogue" at bounding box center [506, 87] width 44 height 8
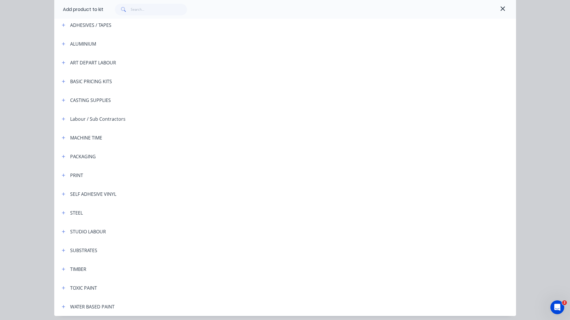
scroll to position [48, 0]
click at [62, 231] on icon "button" at bounding box center [63, 231] width 3 height 4
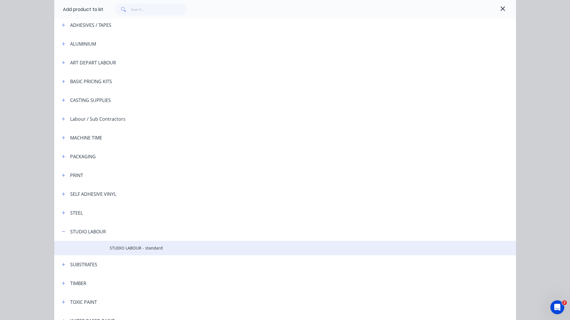
click at [131, 249] on span "STUDIO LABOUR - standard" at bounding box center [272, 248] width 325 height 6
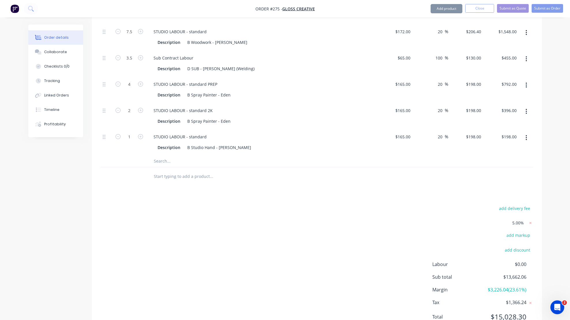
scroll to position [1008, 0]
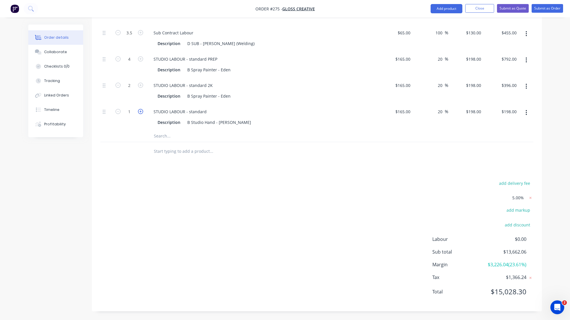
click at [141, 111] on icon "button" at bounding box center [140, 111] width 5 height 5
click at [141, 110] on icon "button" at bounding box center [140, 111] width 5 height 5
click at [206, 111] on div "STUDIO LABOUR - standard" at bounding box center [180, 111] width 62 height 8
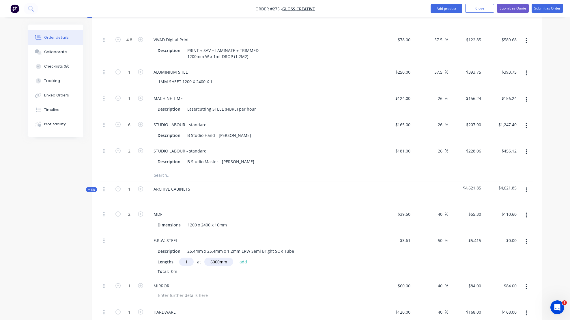
scroll to position [589, 0]
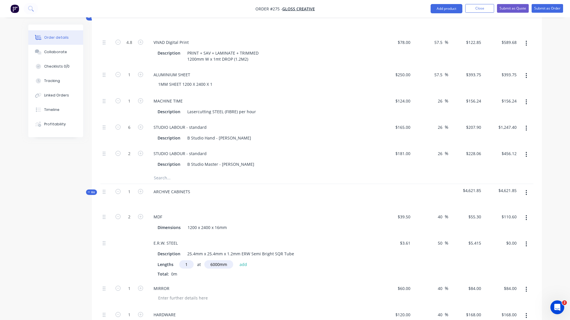
click at [388, 192] on icon "button" at bounding box center [526, 192] width 1 height 6
click at [388, 218] on div "Add product to kit" at bounding box center [506, 219] width 44 height 8
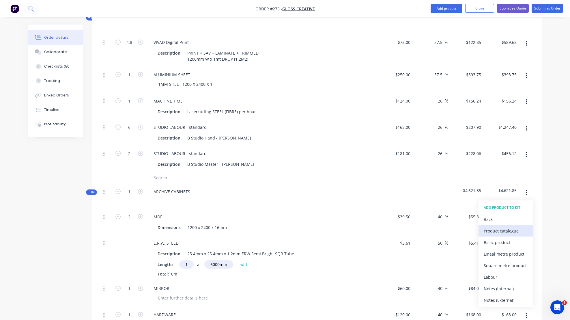
click at [388, 229] on div "Product catalogue" at bounding box center [506, 231] width 44 height 8
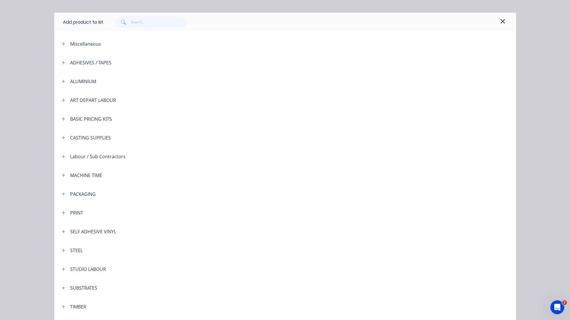
scroll to position [14, 0]
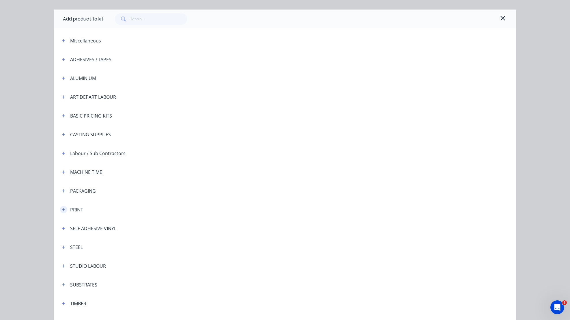
click at [62, 209] on icon "button" at bounding box center [63, 210] width 3 height 4
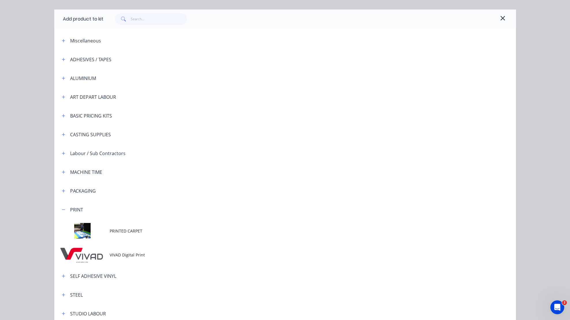
click at [121, 254] on span "VIVAD Digital Print" at bounding box center [272, 255] width 325 height 6
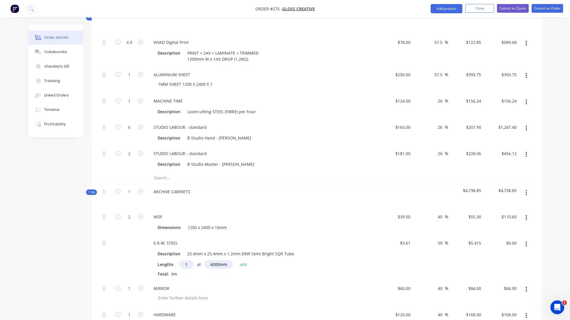
click at [388, 190] on icon "button" at bounding box center [526, 192] width 1 height 5
click at [388, 218] on div "Add product to kit" at bounding box center [506, 219] width 44 height 8
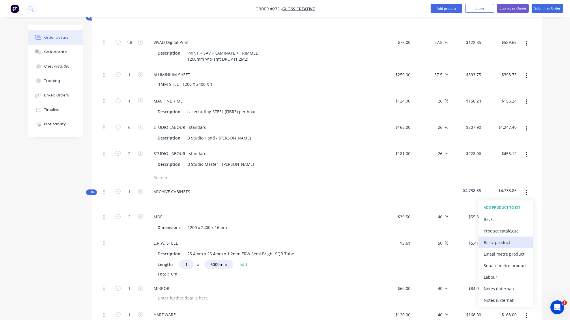
click at [388, 241] on div "Basic product" at bounding box center [506, 242] width 44 height 8
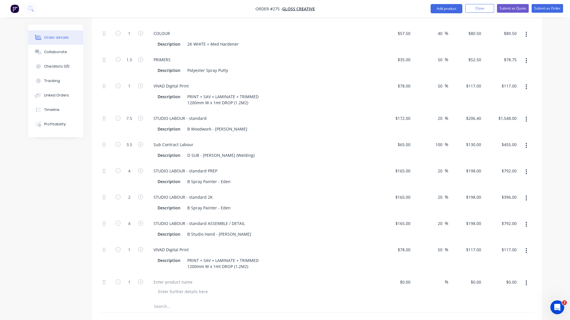
scroll to position [1004, 0]
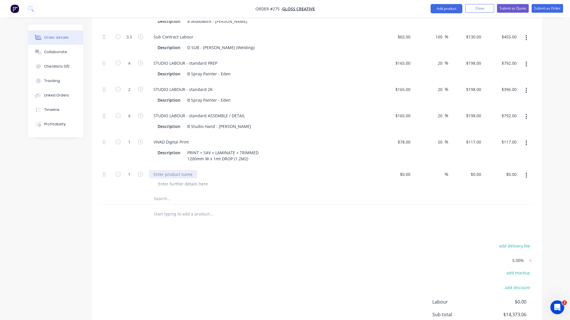
click at [153, 173] on div at bounding box center [173, 174] width 48 height 8
click at [388, 174] on div at bounding box center [396, 180] width 36 height 26
drag, startPoint x: 441, startPoint y: 173, endPoint x: 452, endPoint y: 175, distance: 11.1
click at [388, 173] on input at bounding box center [441, 174] width 7 height 8
click at [354, 167] on div "ALUMINIUM" at bounding box center [262, 180] width 231 height 26
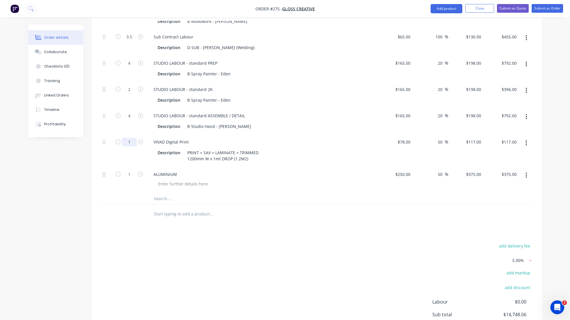
drag, startPoint x: 127, startPoint y: 142, endPoint x: 132, endPoint y: 142, distance: 4.4
click at [258, 182] on div at bounding box center [265, 184] width 222 height 8
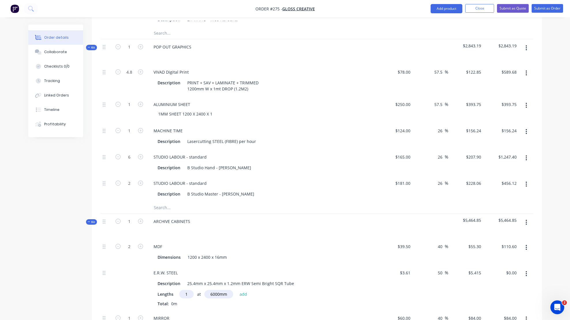
scroll to position [552, 0]
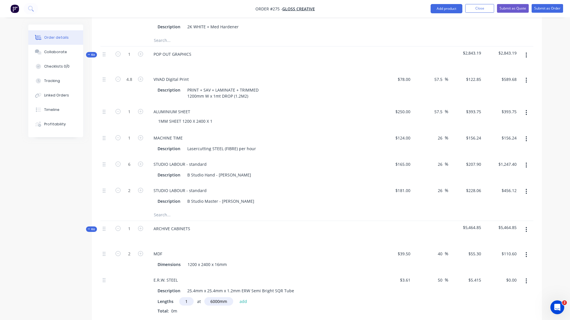
click at [388, 54] on icon "button" at bounding box center [526, 55] width 1 height 6
click at [388, 81] on div "Add product to kit" at bounding box center [506, 82] width 44 height 8
click at [388, 94] on div "Product catalogue" at bounding box center [506, 93] width 44 height 8
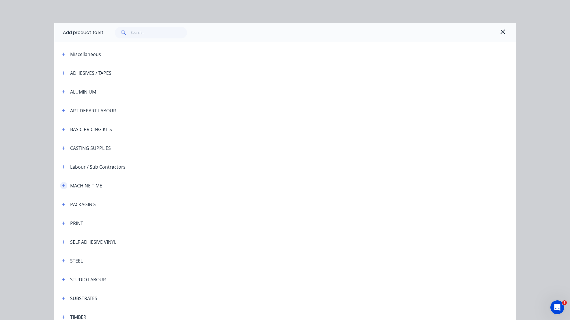
click at [62, 185] on icon "button" at bounding box center [63, 186] width 3 height 4
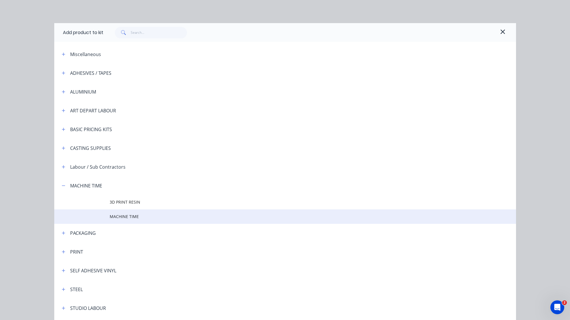
click at [125, 216] on span "MACHINE TIME" at bounding box center [272, 216] width 325 height 6
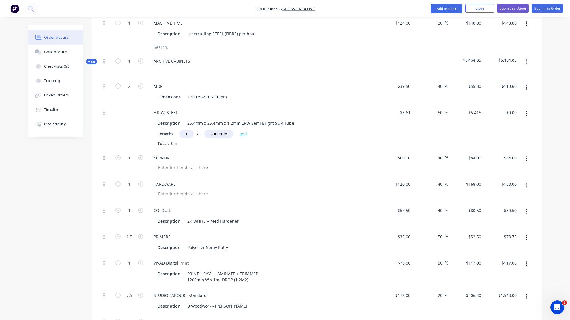
scroll to position [741, 0]
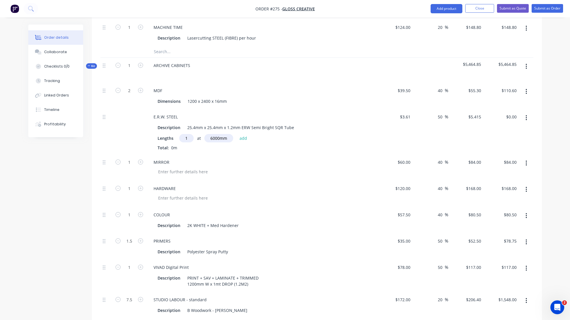
click at [388, 66] on icon "button" at bounding box center [526, 66] width 1 height 5
click at [388, 95] on div "Add product to kit" at bounding box center [506, 93] width 44 height 8
click at [388, 105] on div "Product catalogue" at bounding box center [506, 104] width 44 height 8
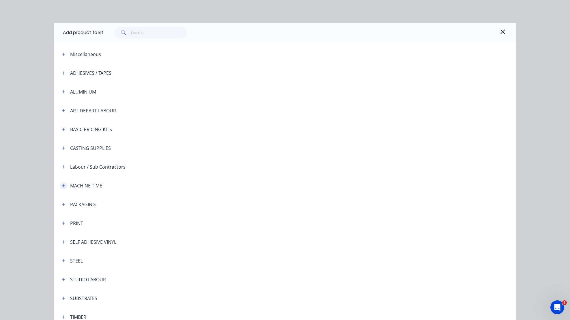
click at [62, 185] on icon "button" at bounding box center [63, 185] width 3 height 3
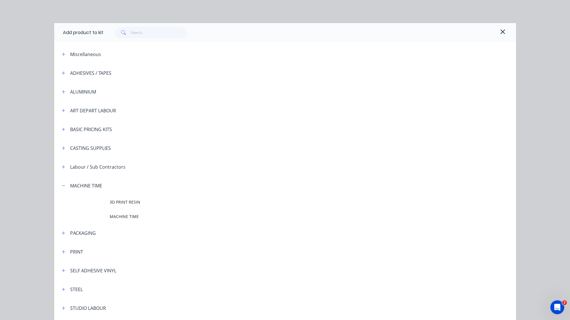
click at [133, 217] on span "MACHINE TIME" at bounding box center [272, 216] width 325 height 6
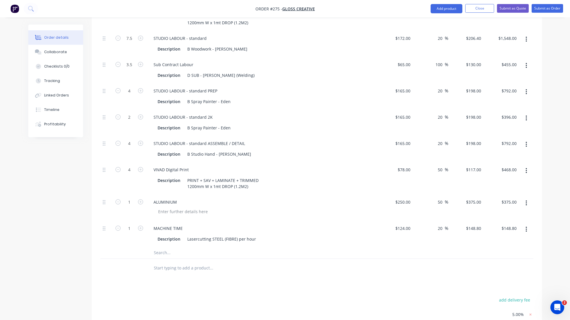
scroll to position [1057, 0]
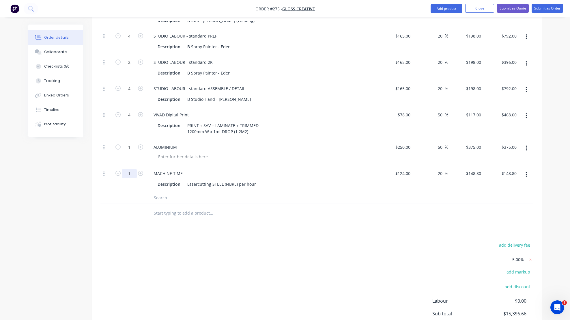
drag, startPoint x: 128, startPoint y: 173, endPoint x: 131, endPoint y: 173, distance: 3.5
click at [258, 166] on div "MACHINE TIME Description Lasercutting STEEL (FIBRE) per hour" at bounding box center [262, 179] width 231 height 26
click at [273, 147] on div "ALUMINIUM" at bounding box center [262, 147] width 226 height 8
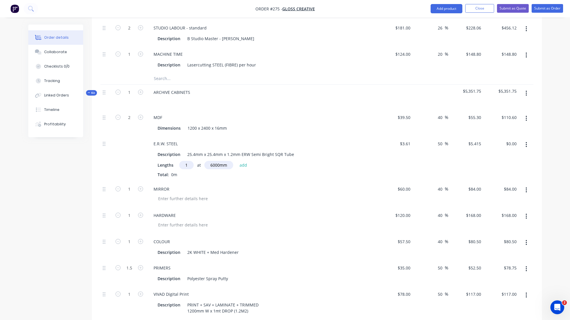
scroll to position [711, 0]
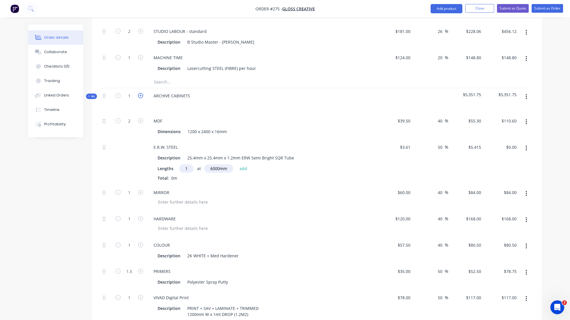
click at [139, 95] on icon "button" at bounding box center [140, 95] width 5 height 5
click at [388, 8] on button "Submit as Quote" at bounding box center [513, 8] width 32 height 9
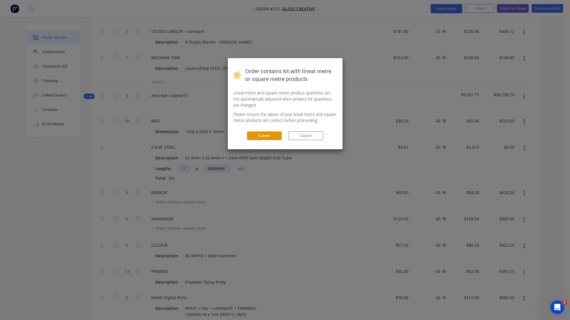
click at [265, 134] on button "Submit" at bounding box center [264, 135] width 35 height 9
